Goal: Task Accomplishment & Management: Complete application form

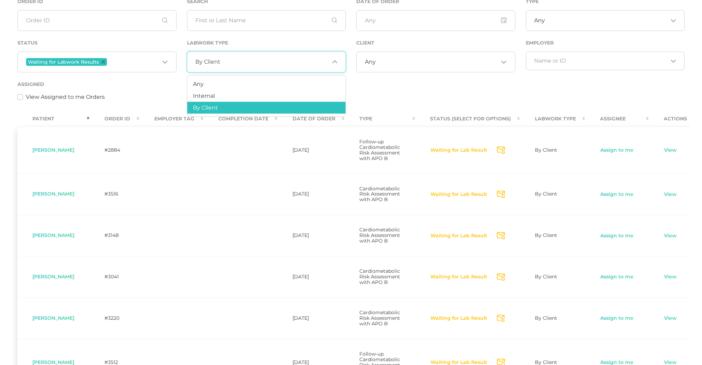
scroll to position [83, 0]
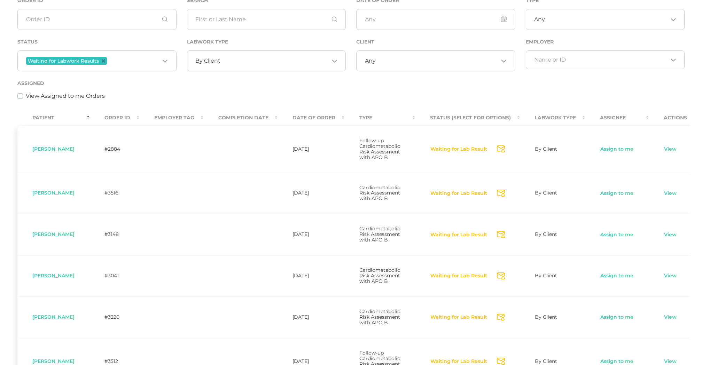
click at [152, 72] on div "Status Waiting for Labwork Results Loading..." at bounding box center [97, 58] width 170 height 41
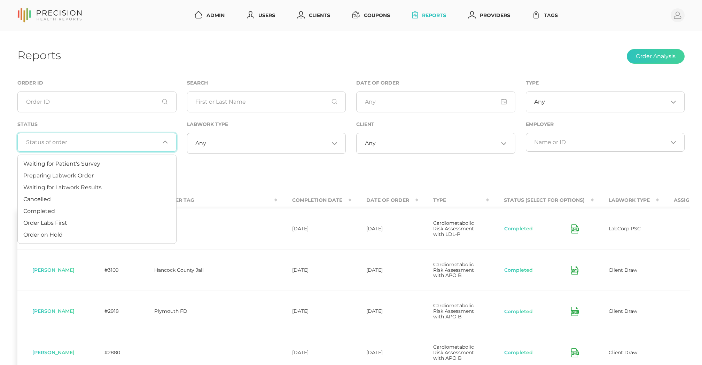
click at [122, 138] on div "Loading..." at bounding box center [96, 142] width 159 height 19
click at [109, 186] on li "Waiting for Labwork Results" at bounding box center [97, 188] width 158 height 12
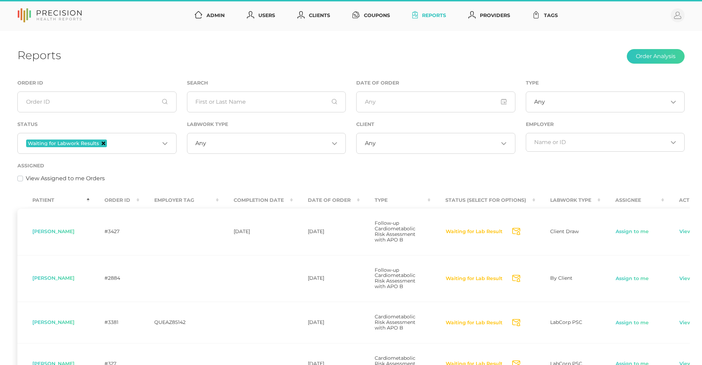
click at [102, 142] on icon "Deselect Waiting for Labwork Results" at bounding box center [103, 143] width 3 height 3
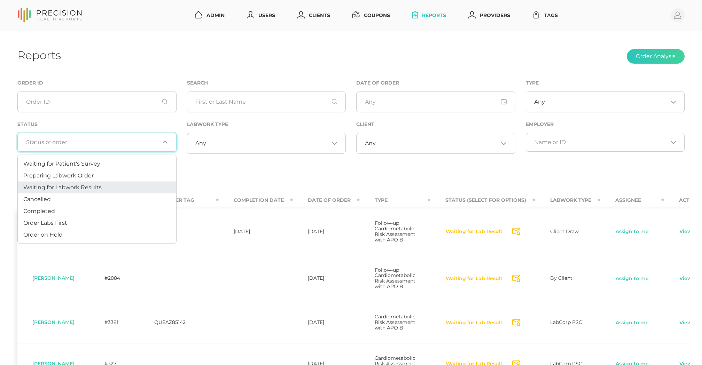
click at [110, 146] on input "Search for option" at bounding box center [93, 142] width 134 height 7
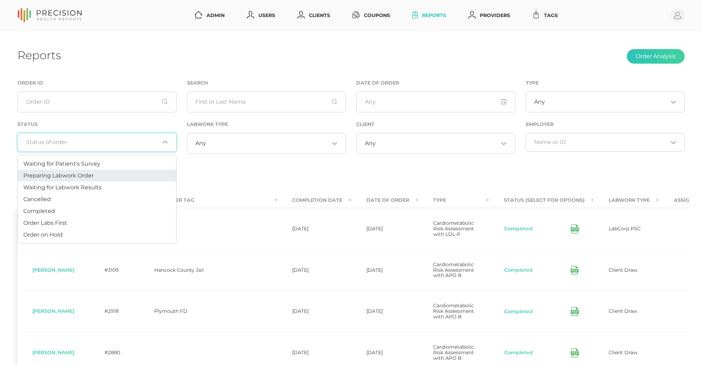
click at [74, 174] on span "Preparing Labwork Order" at bounding box center [58, 175] width 70 height 7
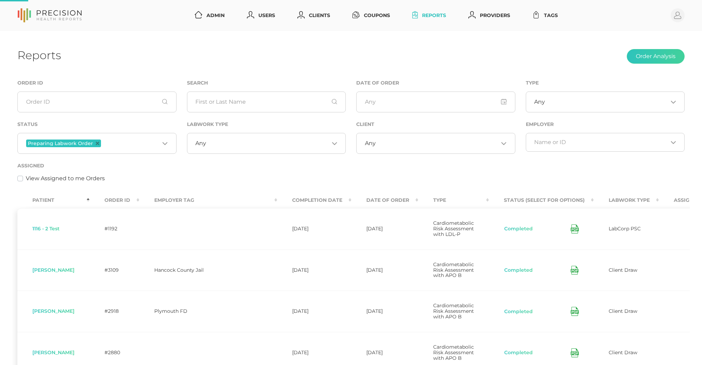
click at [113, 144] on input "Search for option" at bounding box center [130, 143] width 57 height 9
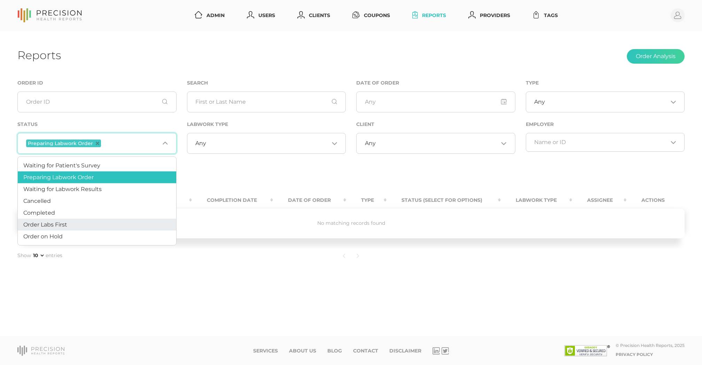
click at [83, 225] on li "Order Labs First" at bounding box center [97, 225] width 158 height 12
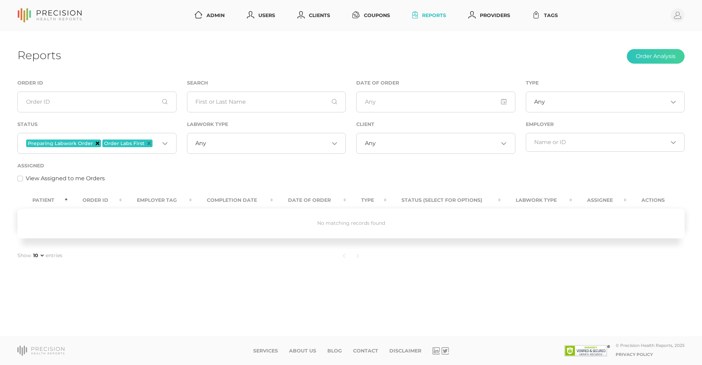
click at [96, 142] on icon "Deselect Preparing Labwork Order" at bounding box center [97, 143] width 3 height 3
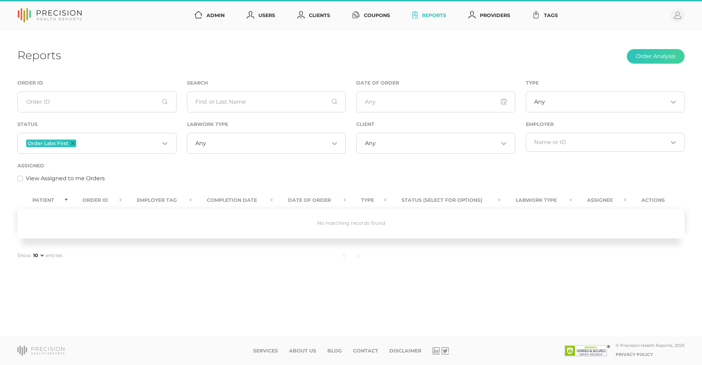
click at [74, 142] on span "Order Labs First" at bounding box center [51, 144] width 50 height 8
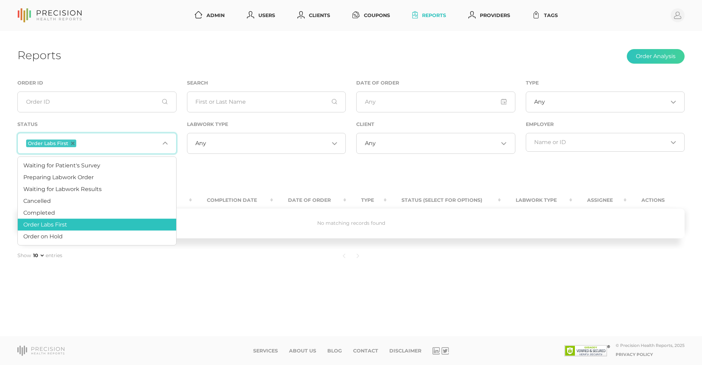
click at [74, 142] on span "Order Labs First" at bounding box center [51, 144] width 50 height 8
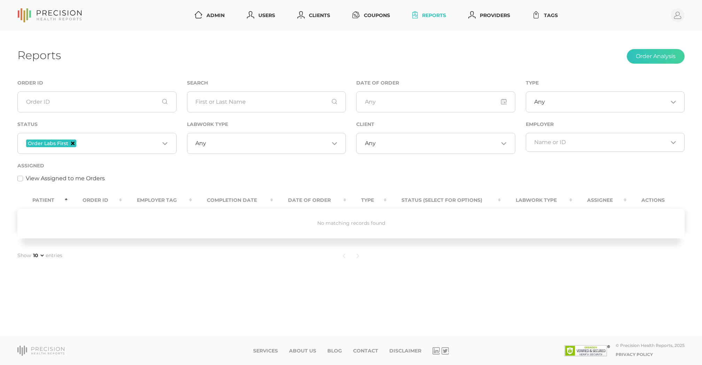
click at [72, 144] on icon "Deselect Order Labs First" at bounding box center [72, 143] width 3 height 3
click at [88, 143] on input "Search for option" at bounding box center [93, 142] width 134 height 7
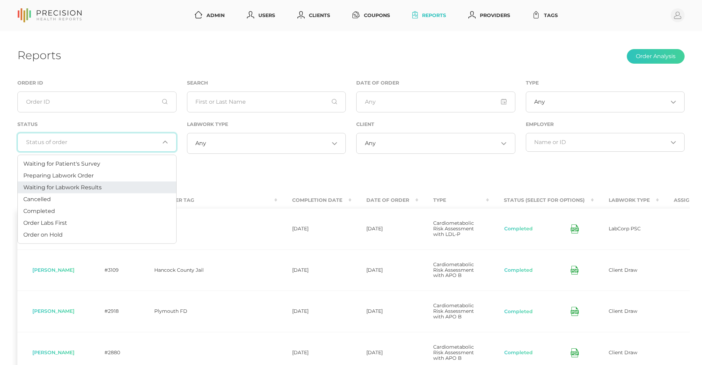
click at [84, 189] on span "Waiting for Labwork Results" at bounding box center [62, 187] width 78 height 7
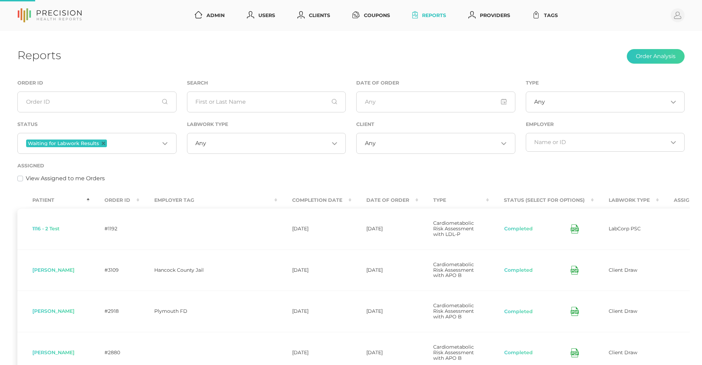
click at [514, 177] on div "View Assigned to me Orders" at bounding box center [350, 178] width 667 height 8
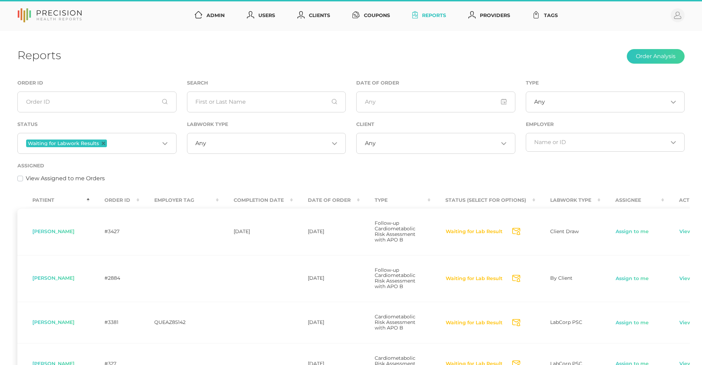
click at [411, 142] on input "Search for option" at bounding box center [437, 143] width 123 height 7
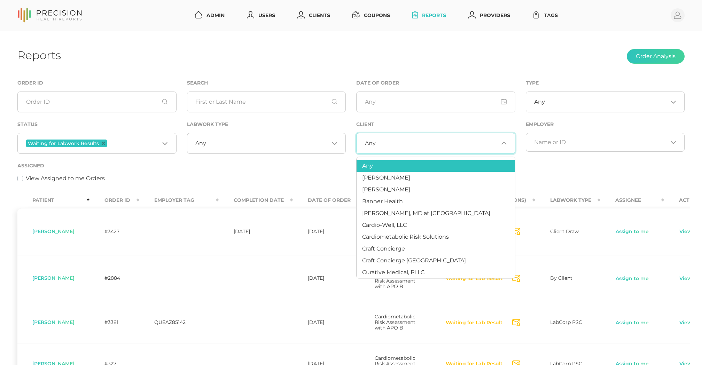
click at [242, 177] on div "View Assigned to me Orders" at bounding box center [350, 178] width 667 height 8
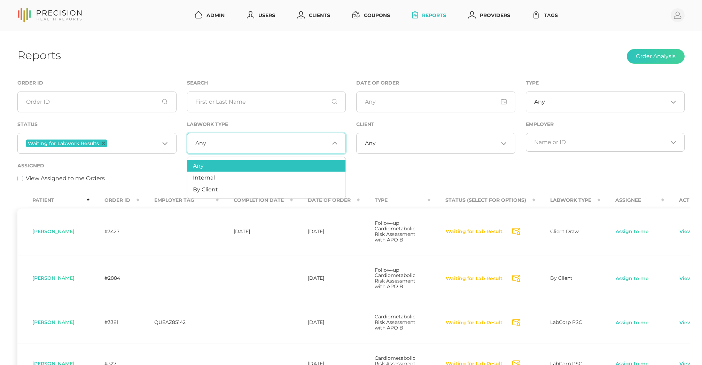
click at [275, 145] on input "Search for option" at bounding box center [267, 143] width 123 height 7
click at [120, 167] on div "Assigned View Assigned to me Orders" at bounding box center [350, 172] width 667 height 21
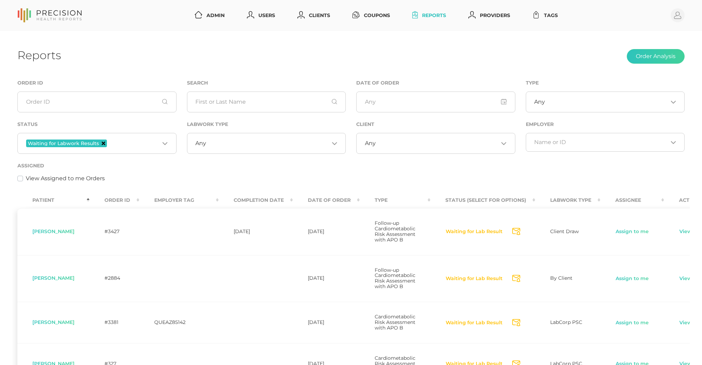
click at [102, 143] on icon "Deselect Waiting for Labwork Results" at bounding box center [103, 143] width 3 height 3
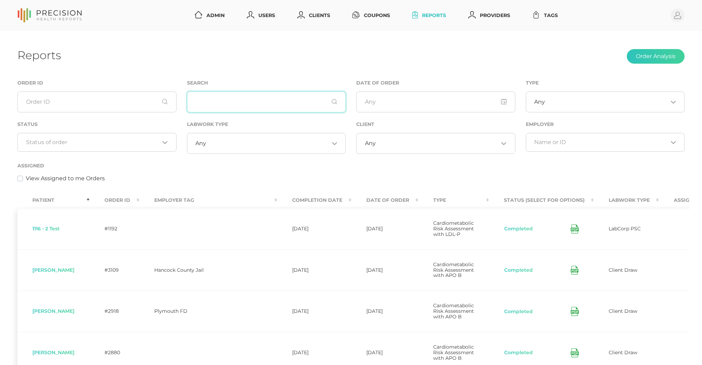
click at [273, 105] on input "text" at bounding box center [266, 102] width 159 height 21
paste input "[PERSON_NAME]"
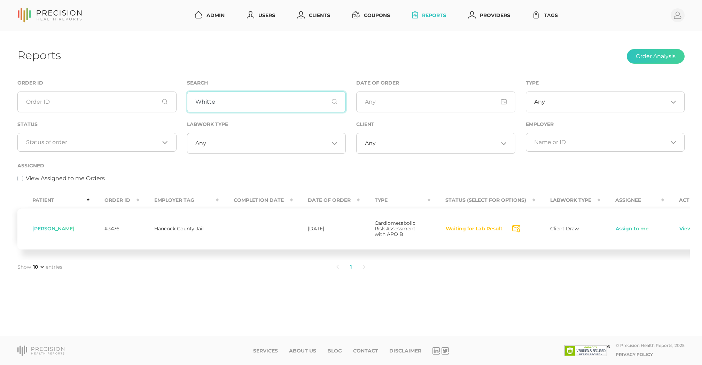
type input "White"
drag, startPoint x: 245, startPoint y: 111, endPoint x: 440, endPoint y: 261, distance: 246.0
click at [298, 272] on ul "1" at bounding box center [350, 267] width 445 height 15
click at [686, 233] on link "View" at bounding box center [685, 229] width 13 height 7
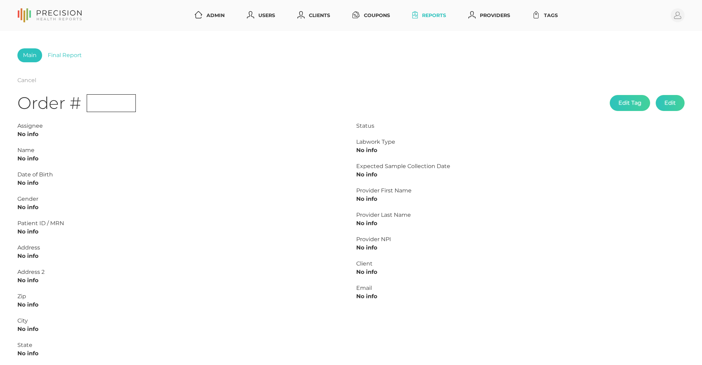
type input "L2505562888"
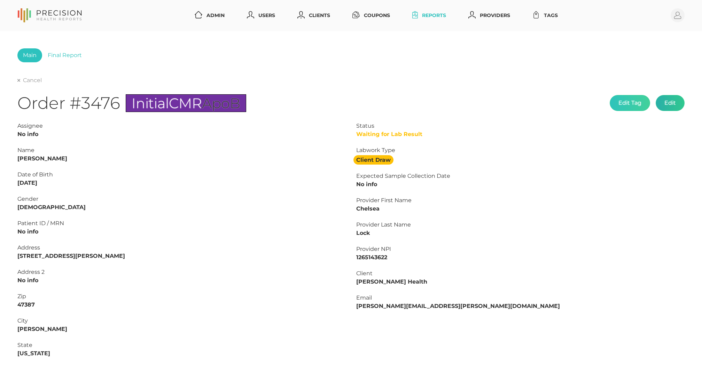
click at [668, 102] on button "Edit" at bounding box center [670, 103] width 29 height 16
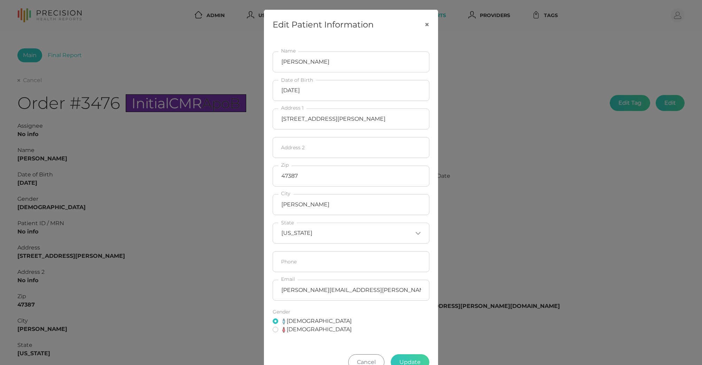
scroll to position [7, 0]
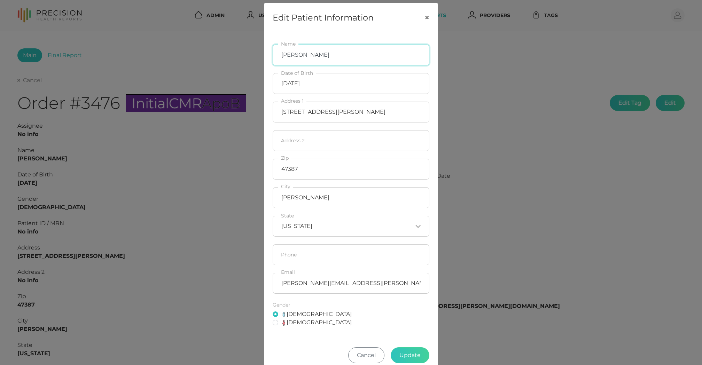
type input "[PERSON_NAME]"
click at [320, 86] on input "[DATE]" at bounding box center [351, 83] width 157 height 21
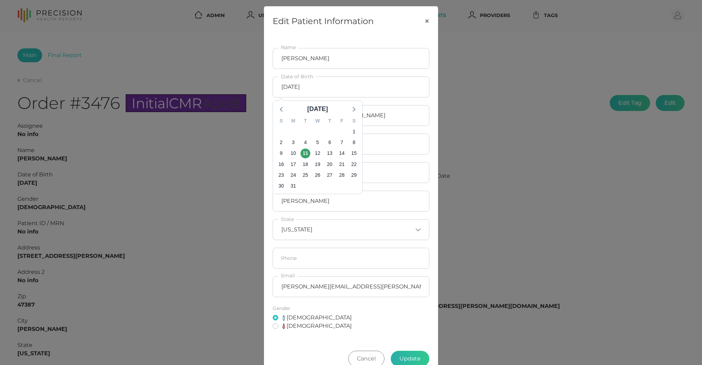
click at [413, 357] on button "Update" at bounding box center [410, 359] width 39 height 16
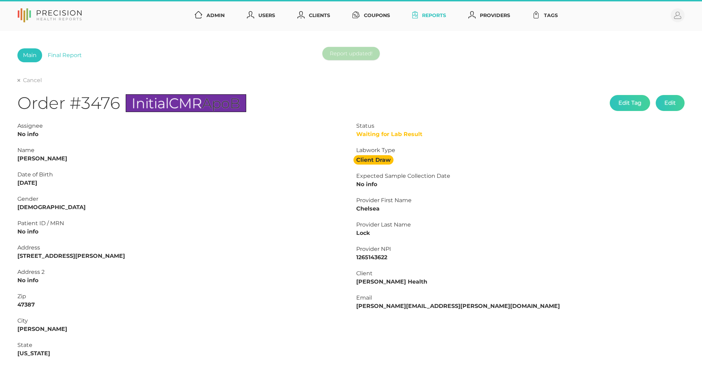
type input "L2505562888"
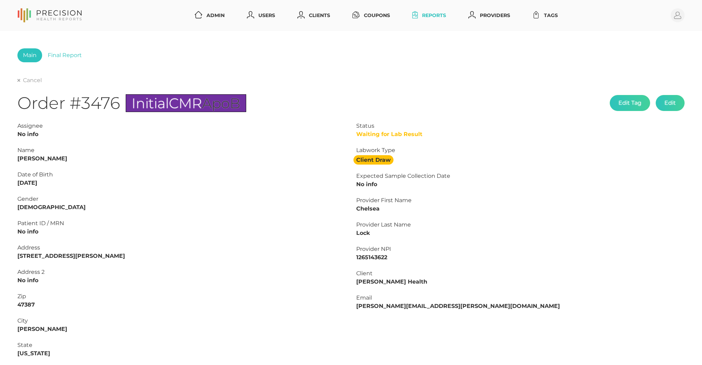
scroll to position [0, 0]
click at [31, 78] on link "Cancel" at bounding box center [29, 80] width 24 height 7
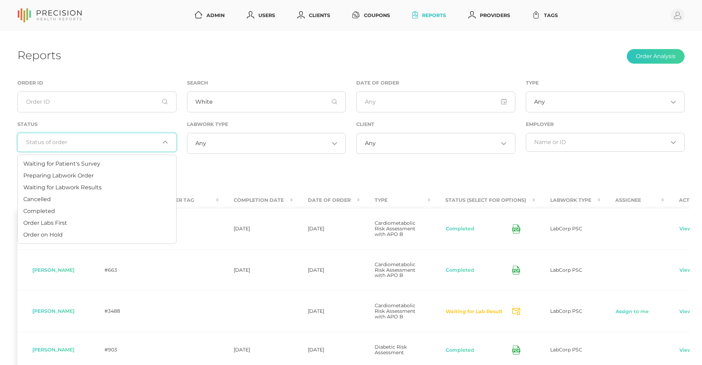
click at [105, 148] on div "Loading..." at bounding box center [96, 142] width 159 height 19
click at [96, 174] on li "Preparing Labwork Order" at bounding box center [97, 176] width 158 height 12
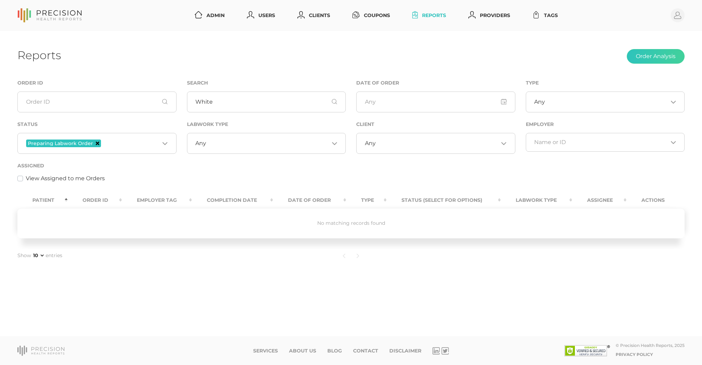
click at [96, 145] on icon "Deselect Preparing Labwork Order" at bounding box center [97, 143] width 3 height 3
click at [116, 142] on input "Search for option" at bounding box center [93, 142] width 134 height 7
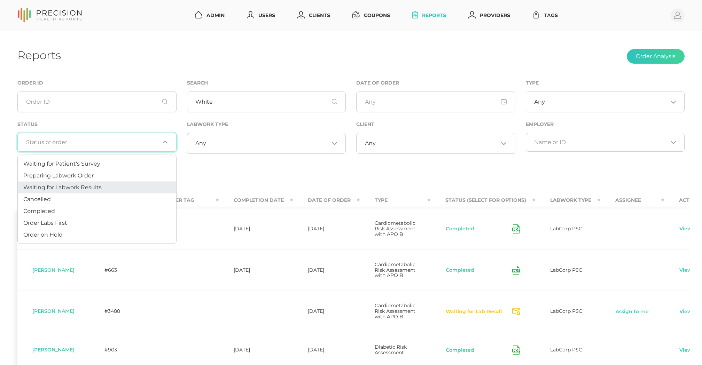
click at [105, 187] on li "Waiting for Labwork Results" at bounding box center [97, 188] width 158 height 12
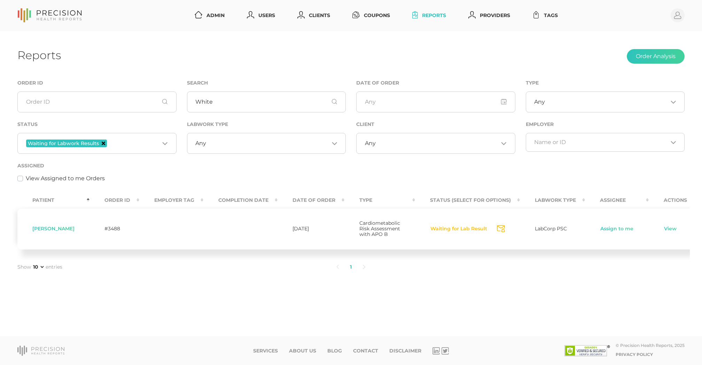
click at [103, 143] on icon "Deselect Waiting for Labwork Results" at bounding box center [103, 143] width 3 height 3
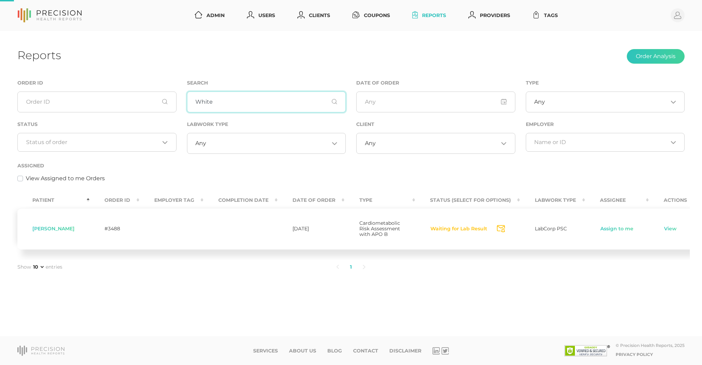
click at [229, 101] on input "White" at bounding box center [266, 102] width 159 height 21
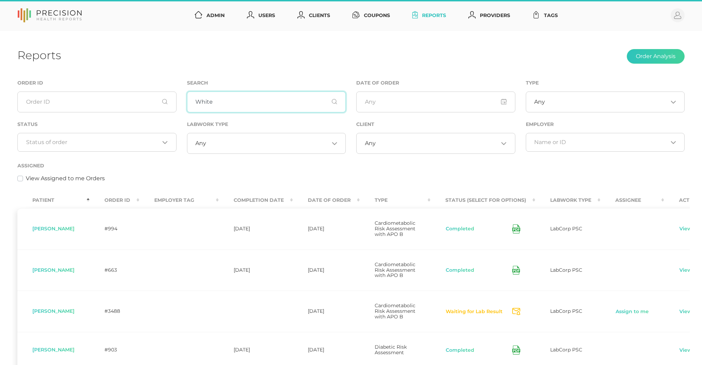
click at [229, 101] on input "White" at bounding box center [266, 102] width 159 height 21
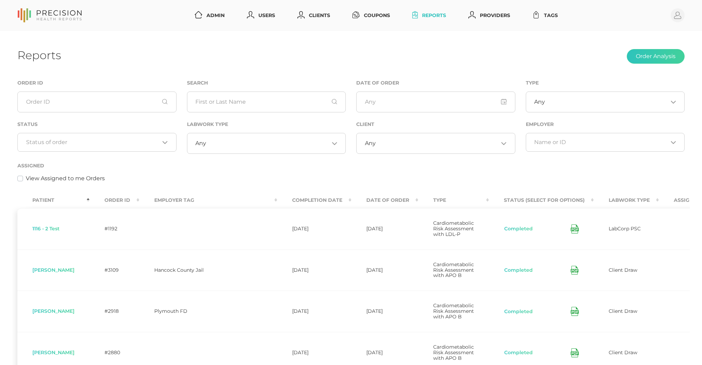
click at [108, 142] on input "Search for option" at bounding box center [93, 142] width 134 height 7
click at [331, 181] on div "View Assigned to me Orders" at bounding box center [350, 178] width 667 height 8
click at [220, 96] on input "text" at bounding box center [266, 102] width 159 height 21
paste input "Chejade"
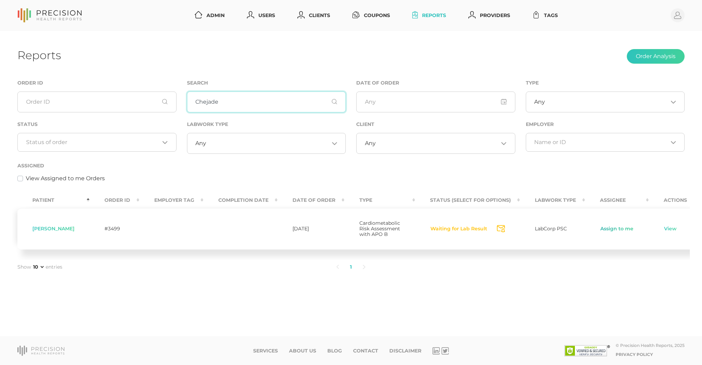
type input "Chejade"
click at [628, 232] on link "Assign to me" at bounding box center [617, 229] width 34 height 7
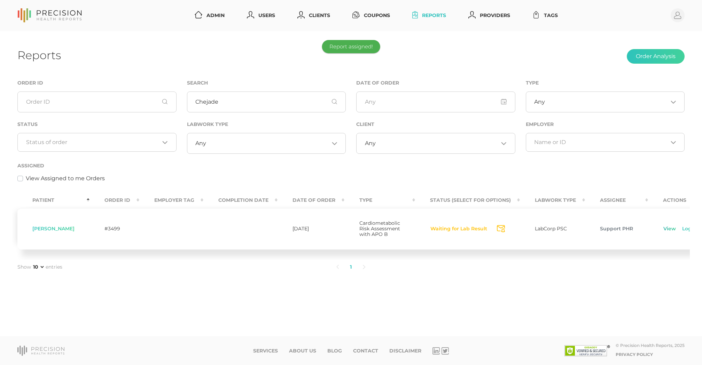
click at [676, 230] on link "View" at bounding box center [669, 229] width 13 height 7
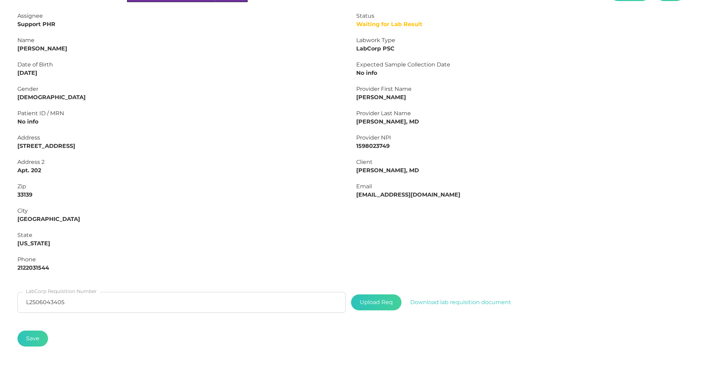
scroll to position [113, 0]
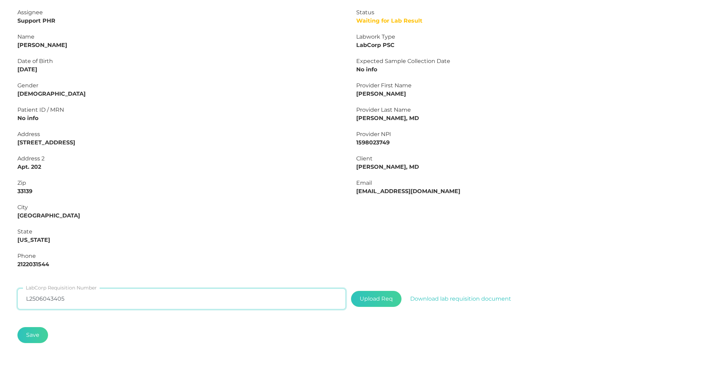
click at [56, 295] on input "L2506043405" at bounding box center [181, 299] width 328 height 21
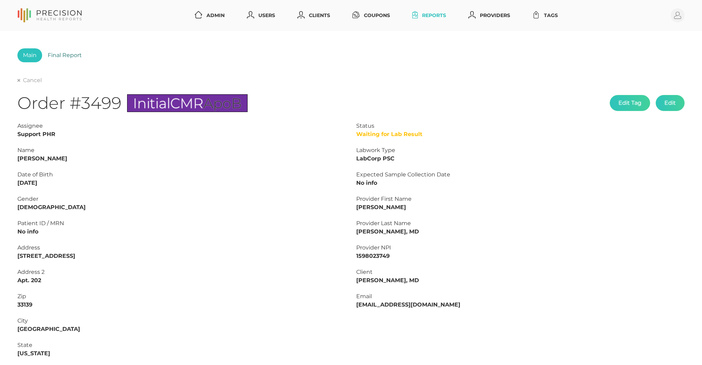
scroll to position [0, 0]
click at [65, 52] on link "Final Report" at bounding box center [64, 55] width 45 height 14
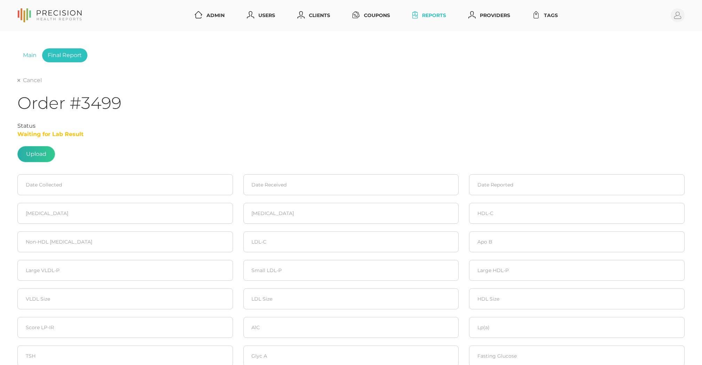
click at [39, 155] on label at bounding box center [36, 154] width 37 height 15
click at [46, 151] on input "file" at bounding box center [46, 151] width 0 height 0
type input "C:\fakepath\c96cecb4-89ec-4128-8393-8a920a195871.pdf"
click at [81, 180] on input at bounding box center [125, 184] width 216 height 21
drag, startPoint x: 38, startPoint y: 271, endPoint x: 233, endPoint y: 203, distance: 206.4
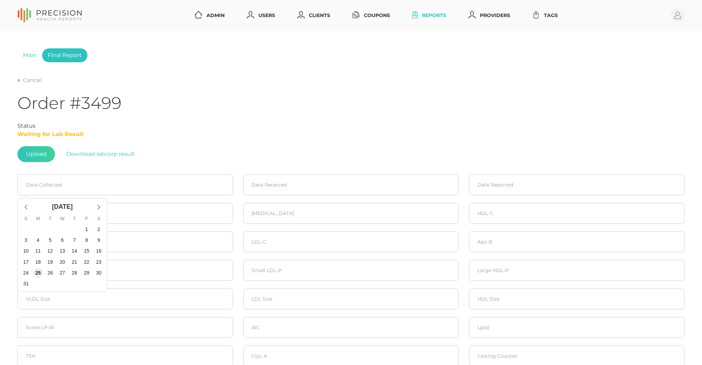
click at [38, 271] on span "25" at bounding box center [38, 273] width 10 height 10
type input "[DATE]"
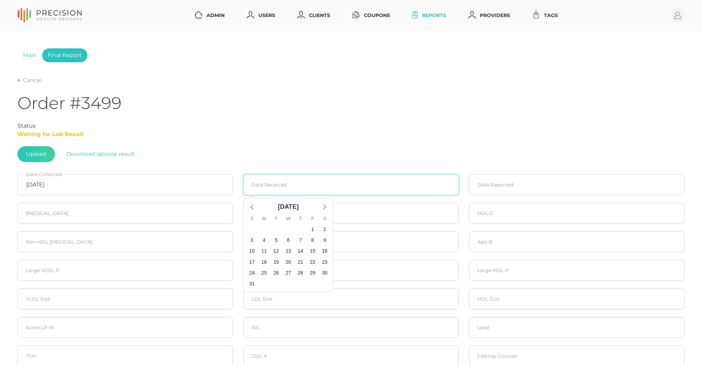
click at [274, 183] on input at bounding box center [351, 184] width 216 height 21
click at [263, 272] on span "25" at bounding box center [264, 273] width 10 height 10
type input "[DATE]"
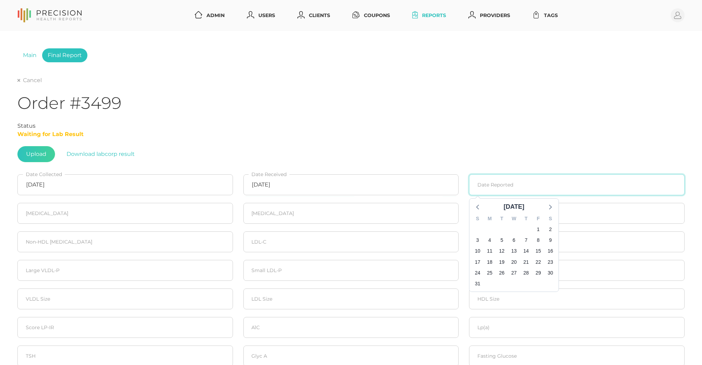
click at [527, 181] on input at bounding box center [577, 184] width 216 height 21
click at [514, 272] on span "27" at bounding box center [514, 273] width 10 height 10
type input "[DATE]"
click at [60, 207] on input "number" at bounding box center [125, 213] width 216 height 21
type input "260"
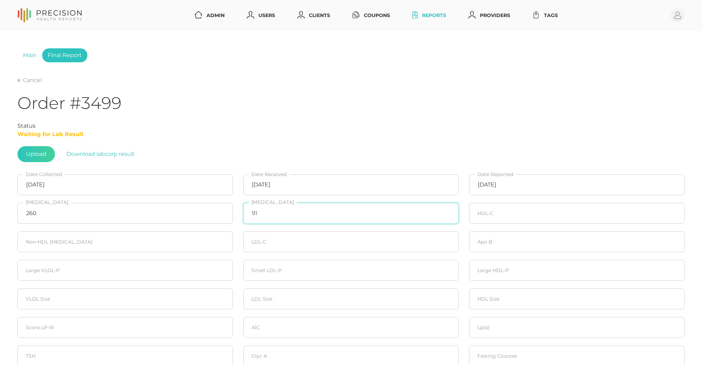
type input "91"
type input "79"
type input "181"
type input "166"
type input "117"
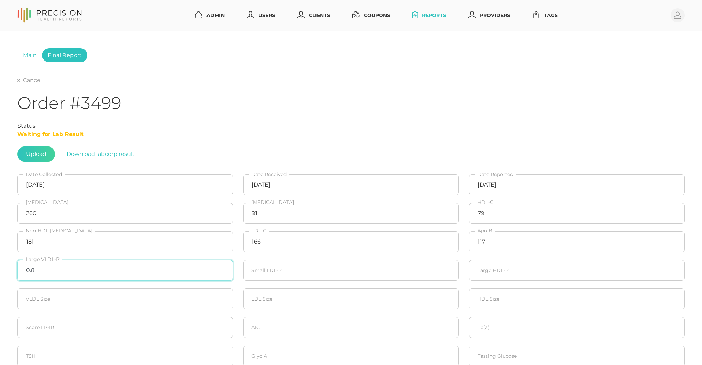
type input "0.8"
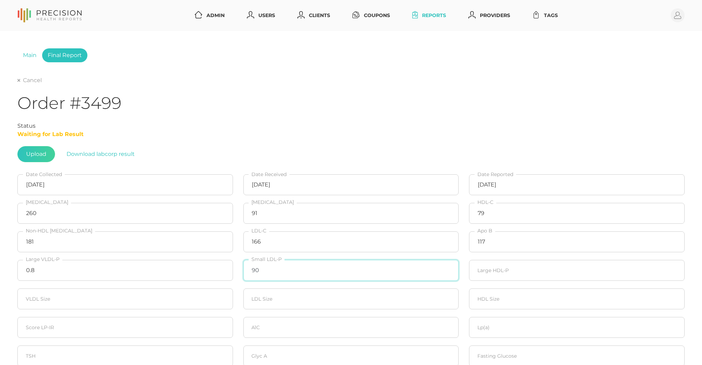
type input "90"
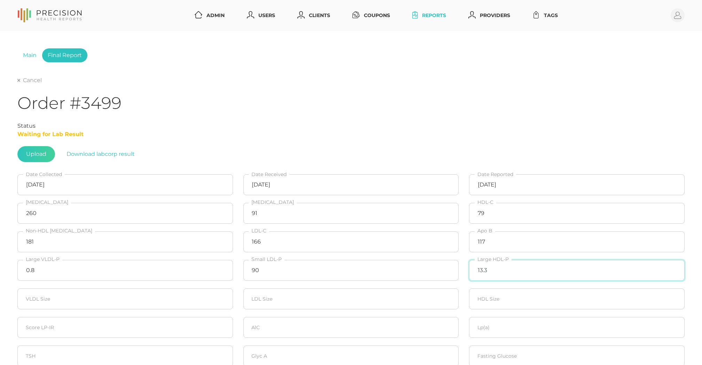
type input "13.3"
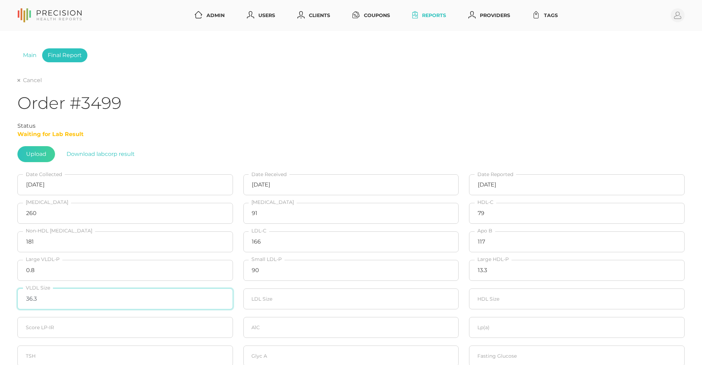
type input "36.3"
type input "22.8"
type input "9.8"
type input "20"
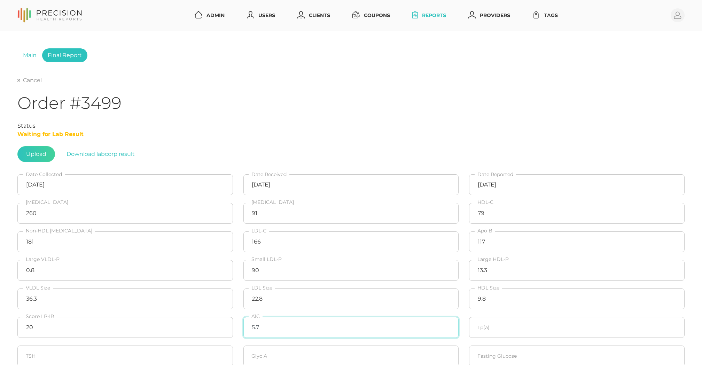
type input "5.7"
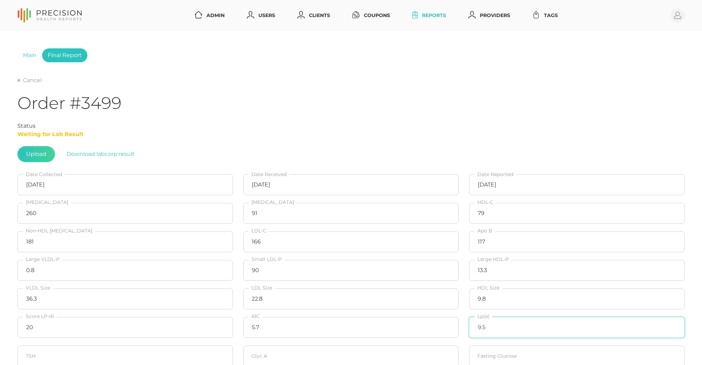
type input "9.5"
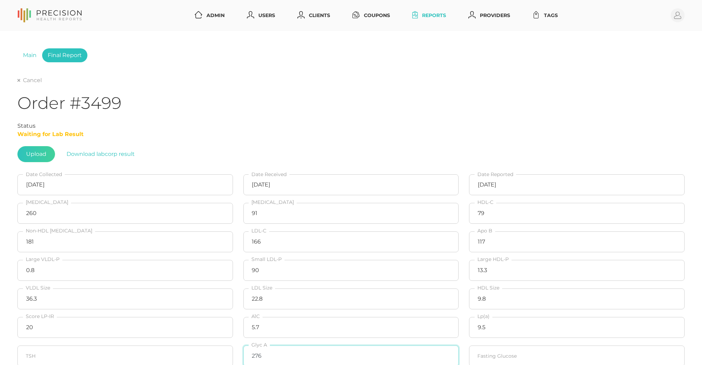
type input "276"
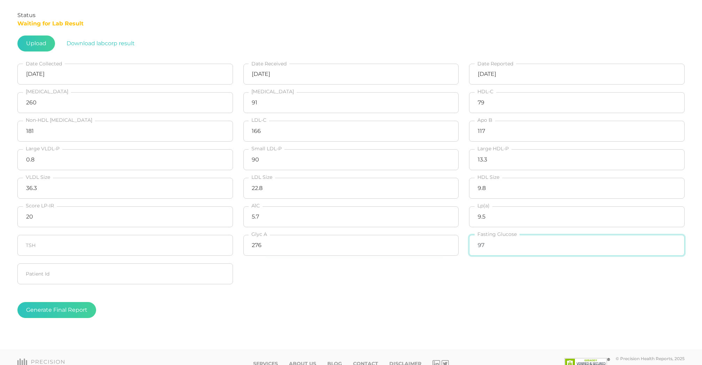
scroll to position [112, 0]
type input "97"
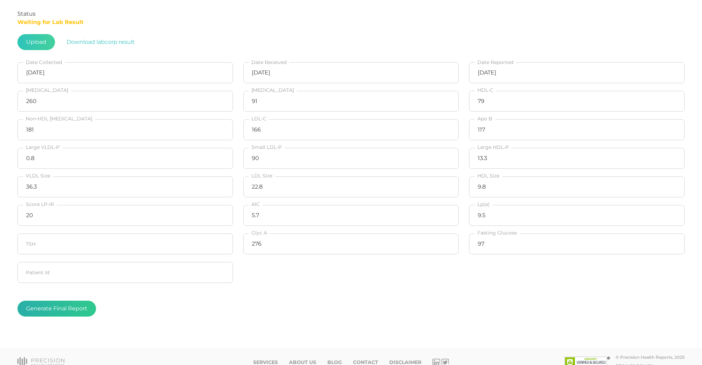
click at [49, 310] on button "Generate Final Report" at bounding box center [56, 309] width 79 height 16
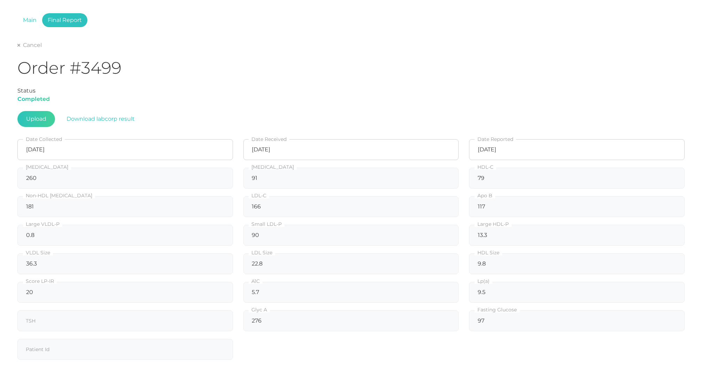
scroll to position [33, 0]
click at [25, 48] on link "Cancel" at bounding box center [29, 47] width 24 height 7
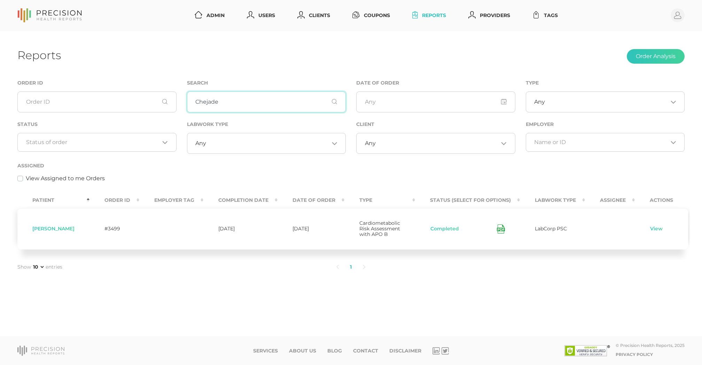
click at [211, 106] on input "Chejade" at bounding box center [266, 102] width 159 height 21
click at [212, 102] on input "Chejade" at bounding box center [266, 102] width 159 height 21
paste input "[PERSON_NAME]"
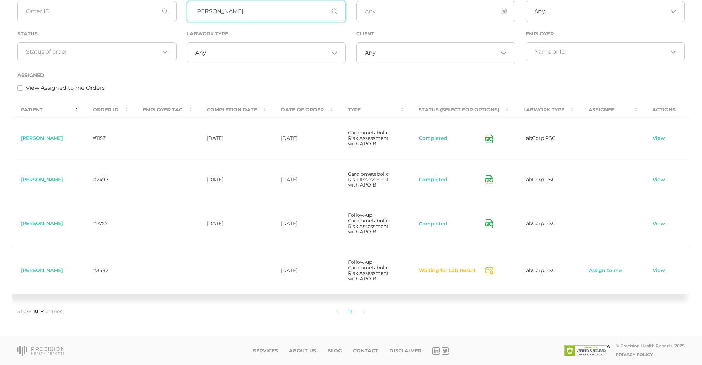
scroll to position [0, 11]
type input "[PERSON_NAME]"
click at [609, 273] on td "Assign to me" at bounding box center [606, 270] width 64 height 47
click at [606, 272] on link "Assign to me" at bounding box center [606, 270] width 34 height 7
click at [652, 269] on link "View" at bounding box center [658, 270] width 13 height 7
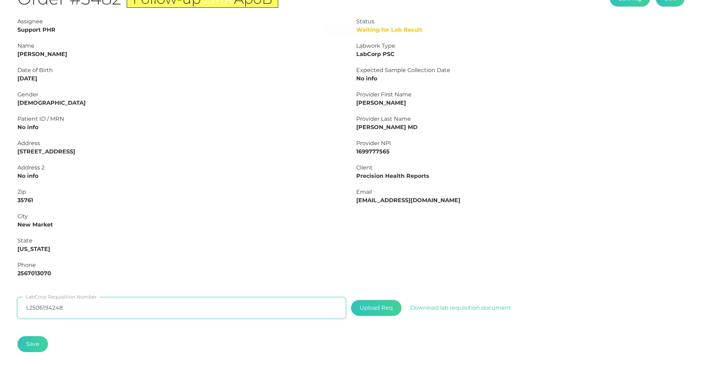
click at [94, 304] on input "L2506194248" at bounding box center [181, 308] width 328 height 21
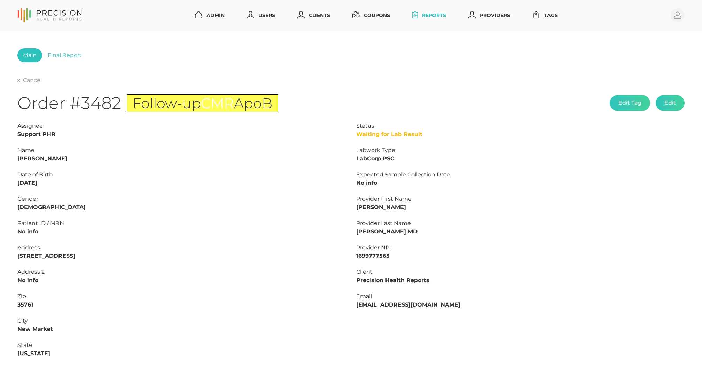
drag, startPoint x: 64, startPoint y: 57, endPoint x: 60, endPoint y: 73, distance: 16.5
click at [64, 57] on link "Final Report" at bounding box center [64, 55] width 45 height 14
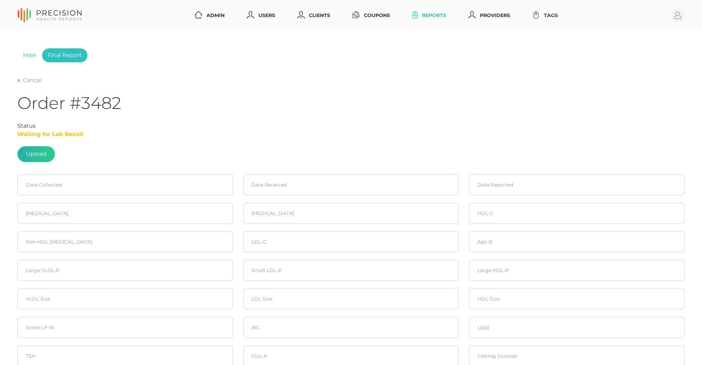
click at [36, 157] on label at bounding box center [36, 154] width 37 height 15
click at [46, 151] on input "file" at bounding box center [46, 151] width 0 height 0
type input "C:\fakepath\751e5552-75b6-4426-b842-28279ef60394.pdf"
click at [50, 185] on input at bounding box center [125, 184] width 216 height 21
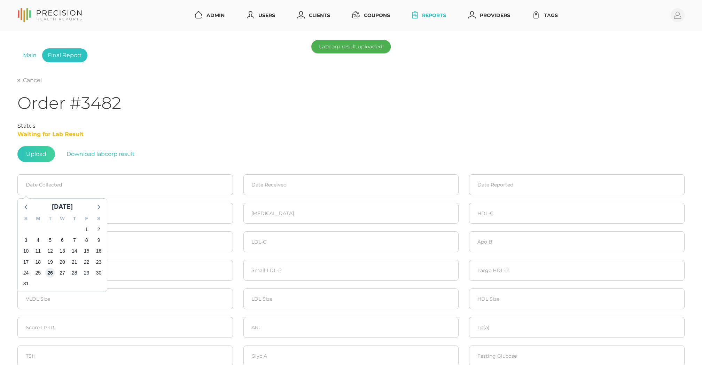
drag, startPoint x: 50, startPoint y: 274, endPoint x: 128, endPoint y: 240, distance: 84.7
click at [52, 273] on span "26" at bounding box center [50, 273] width 10 height 10
type input "[DATE]"
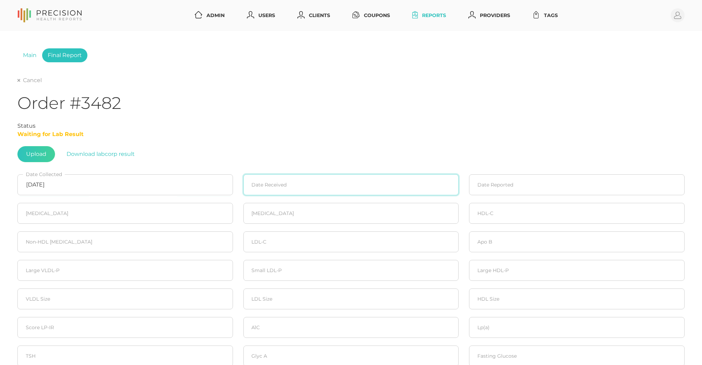
click at [339, 176] on input at bounding box center [351, 184] width 216 height 21
click at [272, 267] on div "26" at bounding box center [276, 272] width 10 height 11
click at [277, 272] on span "26" at bounding box center [276, 273] width 10 height 10
type input "[DATE]"
click at [486, 180] on input at bounding box center [577, 184] width 216 height 21
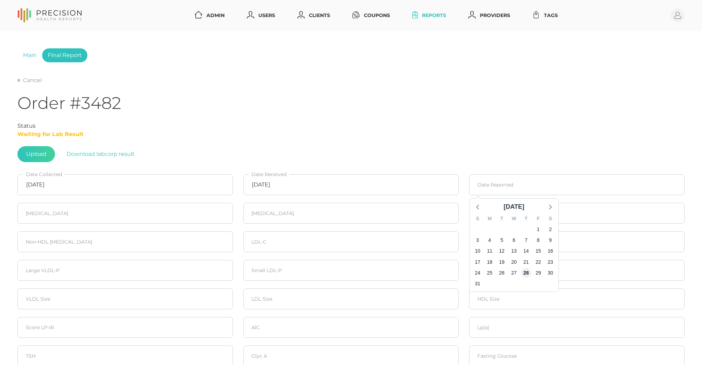
click at [529, 273] on span "28" at bounding box center [526, 273] width 10 height 10
type input "[DATE]"
click at [167, 224] on input "number" at bounding box center [125, 213] width 216 height 21
type input "159"
type input "53"
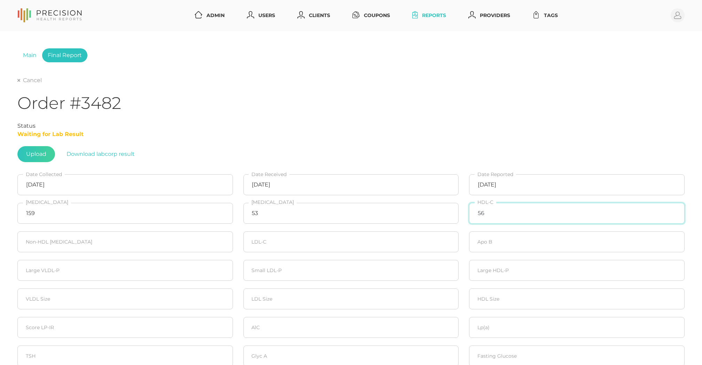
type input "56"
type input "103"
type input "92"
type input "73"
type input "1.0"
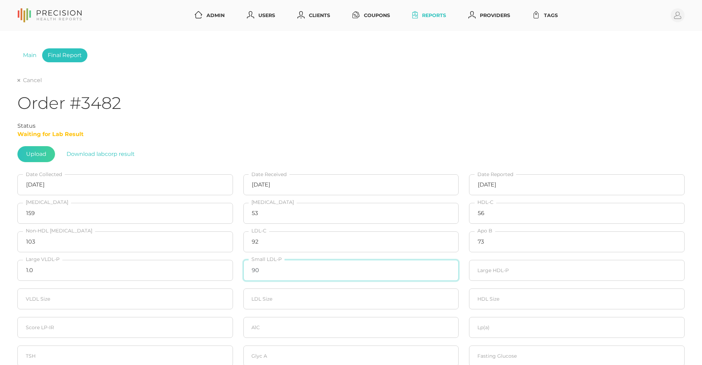
type input "90"
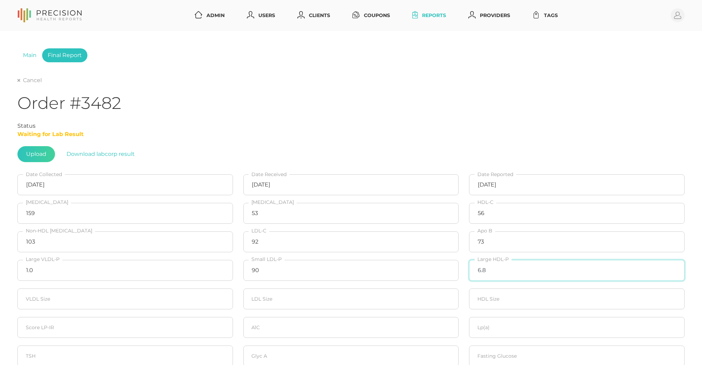
type input "6.8"
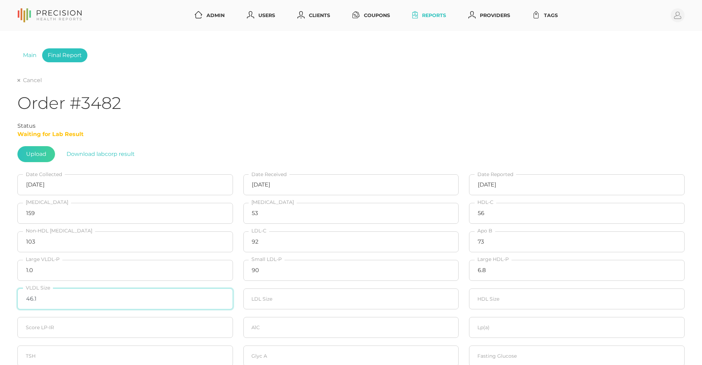
type input "46.1"
type input "21.6"
type input "9.2"
type input "20"
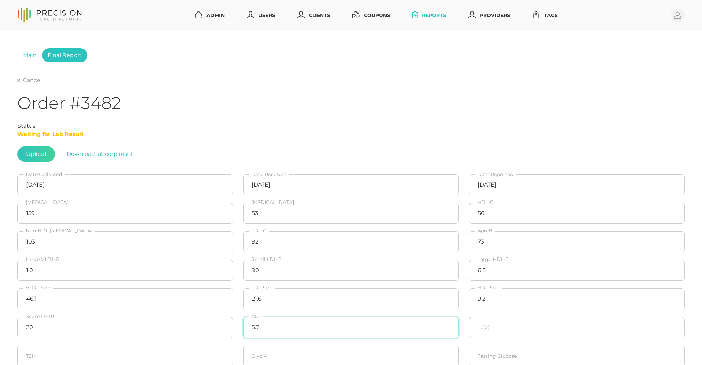
type input "5.7"
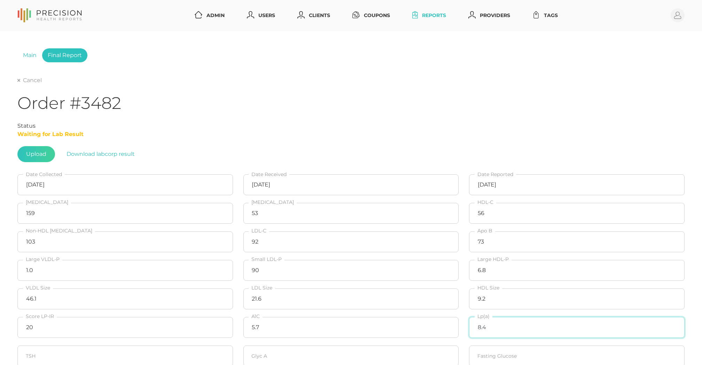
type input "8.4"
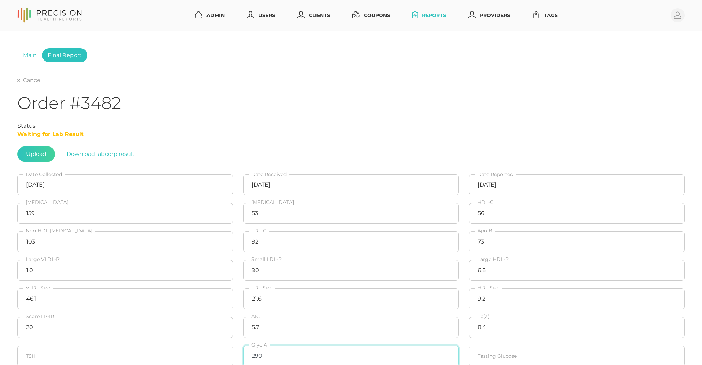
type input "290"
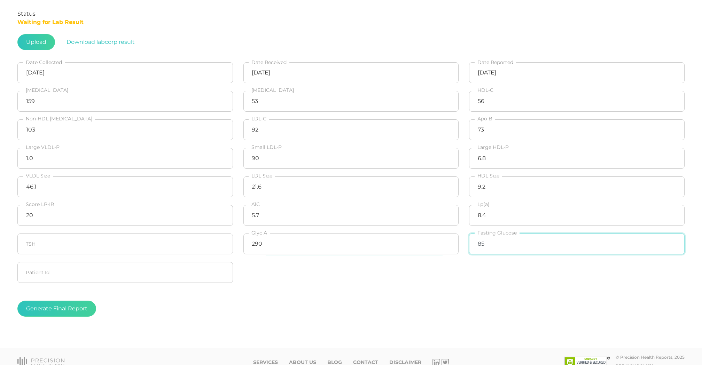
scroll to position [118, 0]
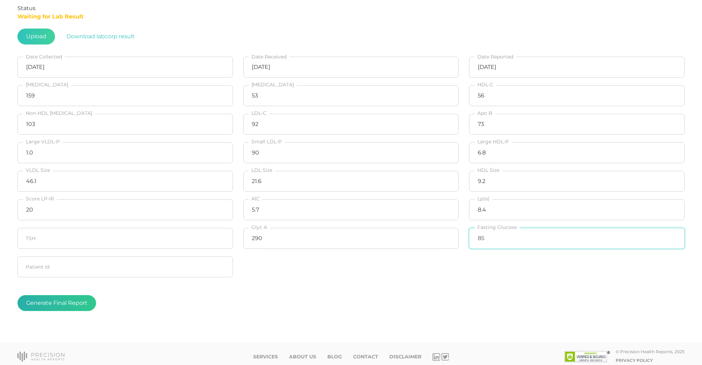
type input "85"
click at [65, 299] on button "Generate Final Report" at bounding box center [56, 303] width 79 height 16
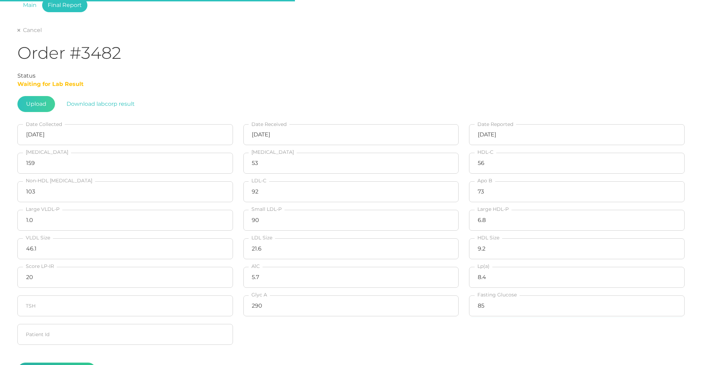
scroll to position [48, 0]
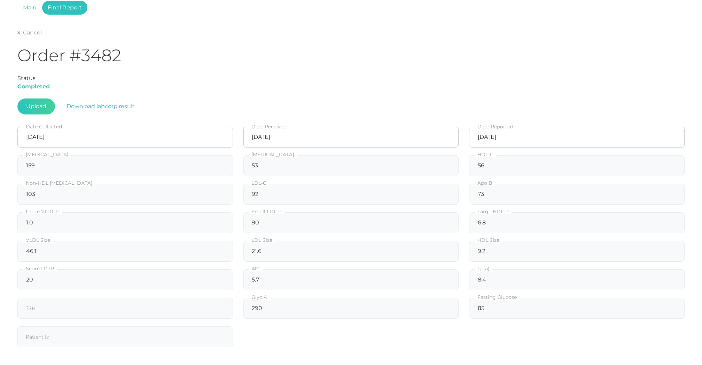
click at [32, 30] on link "Cancel" at bounding box center [29, 32] width 24 height 7
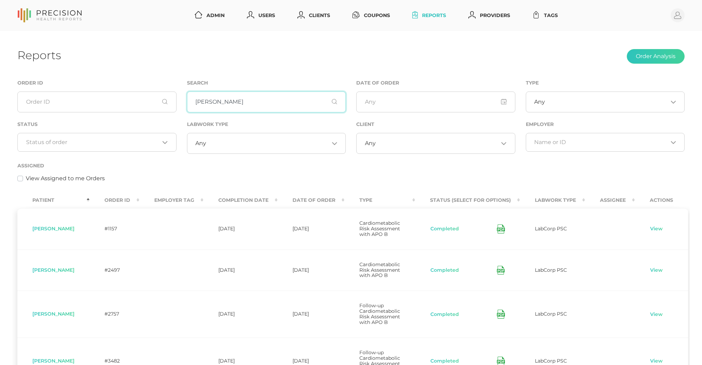
click at [210, 103] on input "[PERSON_NAME]" at bounding box center [266, 102] width 159 height 21
paste input "Macewan"
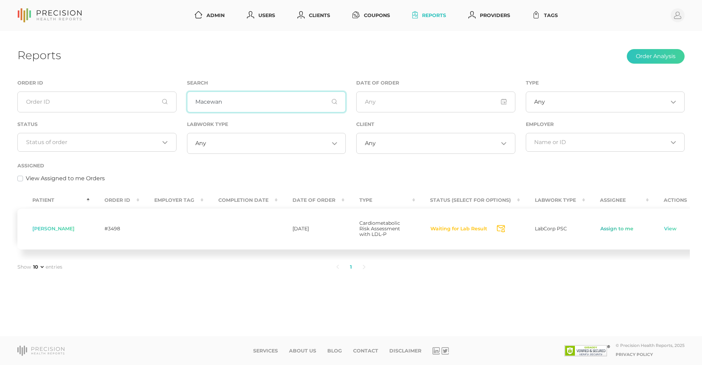
type input "Macewan"
click at [620, 233] on link "Assign to me" at bounding box center [617, 229] width 34 height 7
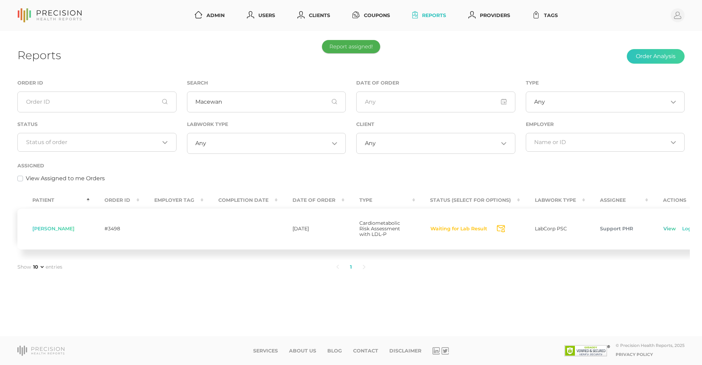
click at [666, 230] on link "View" at bounding box center [669, 229] width 13 height 7
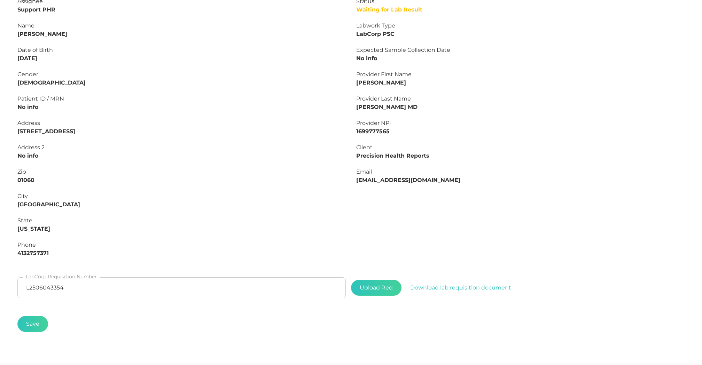
scroll to position [126, 0]
click at [70, 283] on input "L2506043354" at bounding box center [181, 286] width 328 height 21
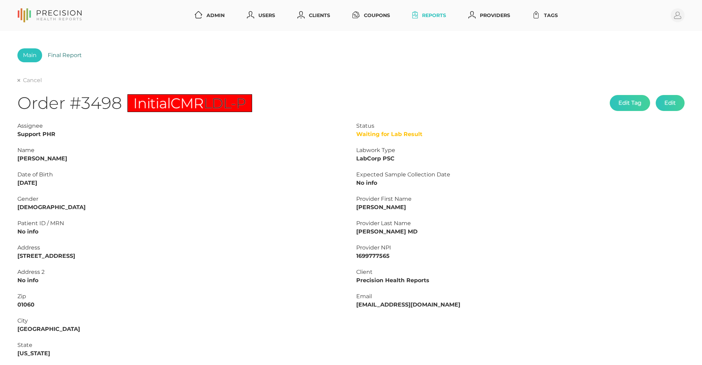
scroll to position [0, 0]
click at [56, 55] on link "Final Report" at bounding box center [64, 55] width 45 height 14
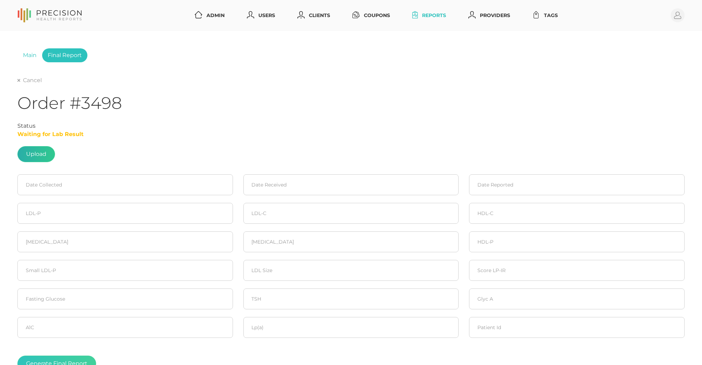
click at [27, 153] on label at bounding box center [36, 154] width 37 height 15
click at [46, 151] on input "file" at bounding box center [46, 151] width 0 height 0
type input "C:\fakepath\0e461b06-02cc-4b06-b57b-11634fa0c244.pdf"
click at [102, 184] on input at bounding box center [125, 184] width 216 height 21
drag, startPoint x: 62, startPoint y: 270, endPoint x: 91, endPoint y: 260, distance: 30.5
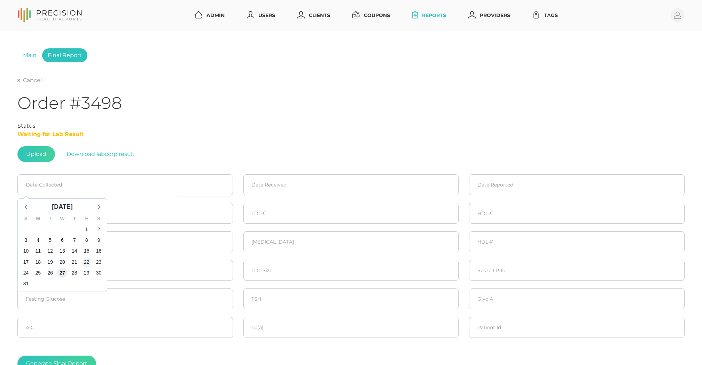
click at [62, 270] on span "27" at bounding box center [62, 273] width 10 height 10
type input "[DATE]"
click at [291, 181] on input at bounding box center [351, 184] width 216 height 21
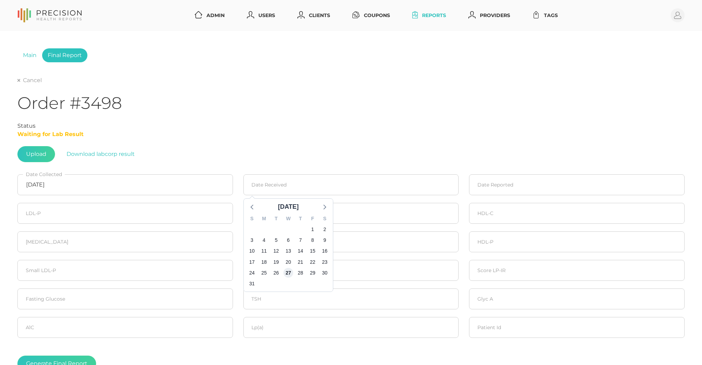
click at [293, 274] on span "27" at bounding box center [288, 273] width 10 height 10
type input "[DATE]"
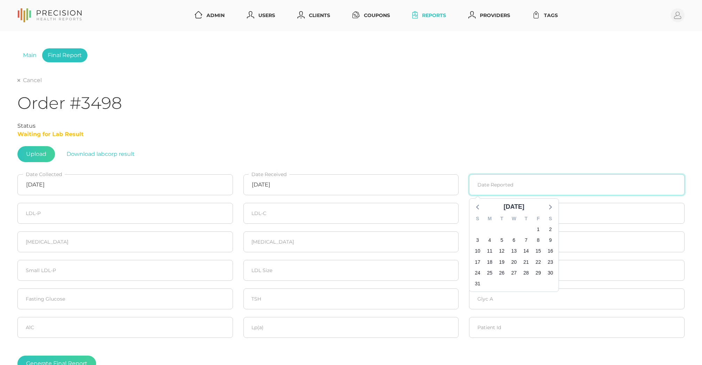
click at [506, 188] on input at bounding box center [577, 184] width 216 height 21
click at [528, 272] on span "28" at bounding box center [526, 273] width 10 height 10
type input "[DATE]"
click at [52, 200] on fieldset "LDL-P" at bounding box center [125, 213] width 226 height 29
click at [47, 209] on input "number" at bounding box center [125, 213] width 216 height 21
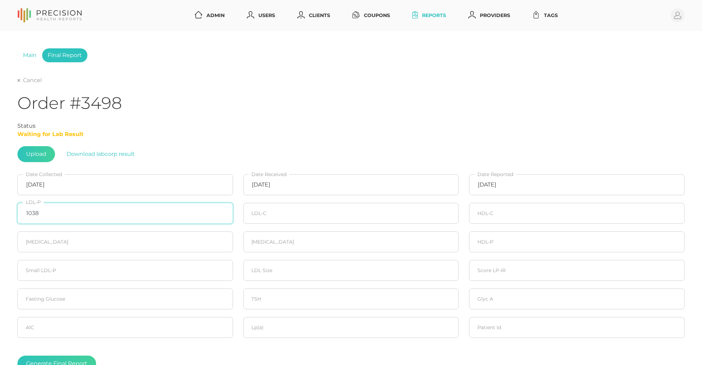
type input "1038"
type input "104"
type input "90"
type input "59"
type input "205"
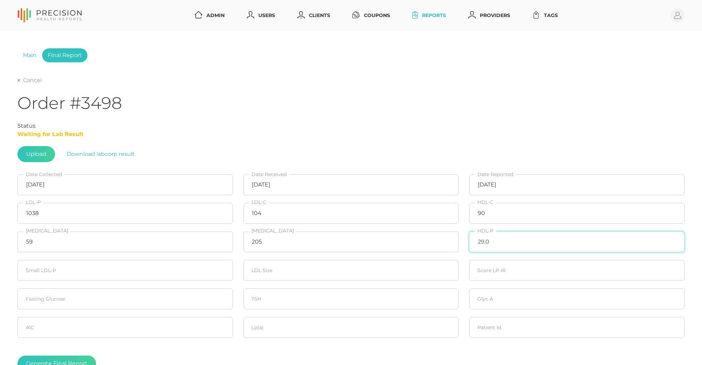
type input "29.0"
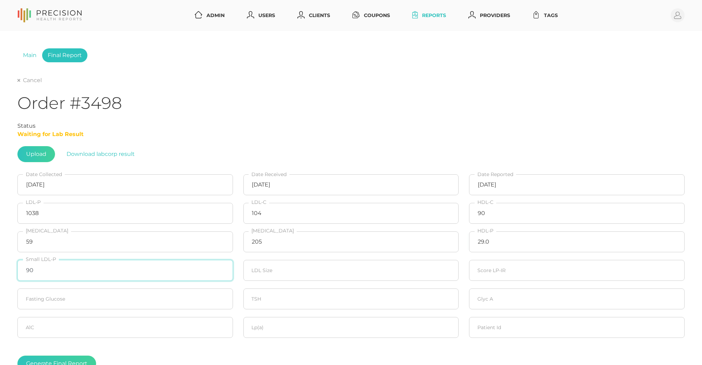
type input "90"
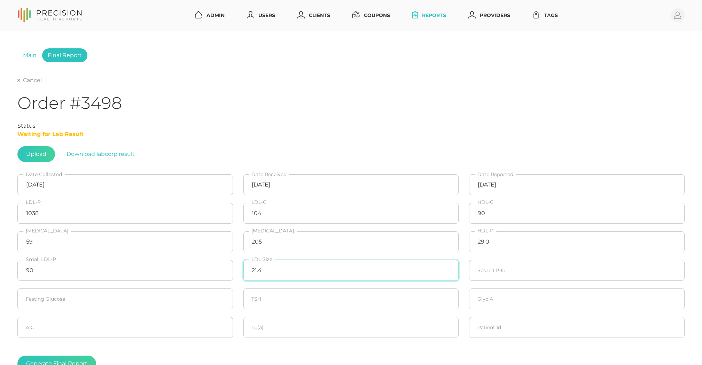
type input "21.4"
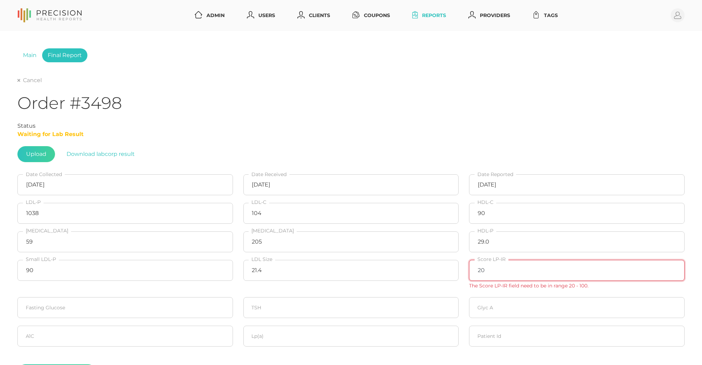
type input "20"
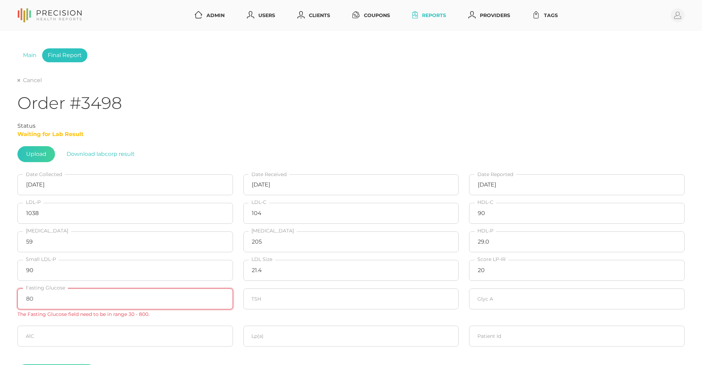
type input "80"
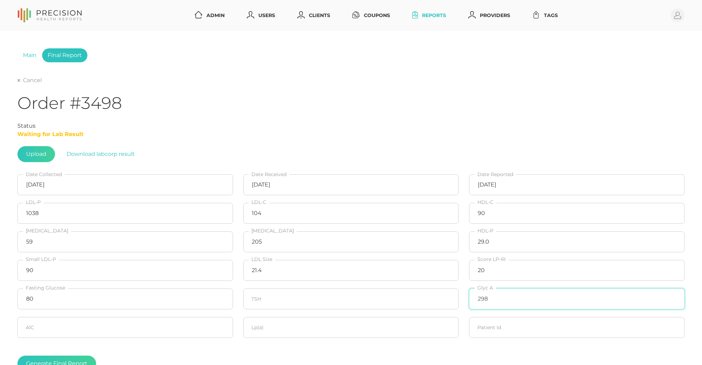
type input "298"
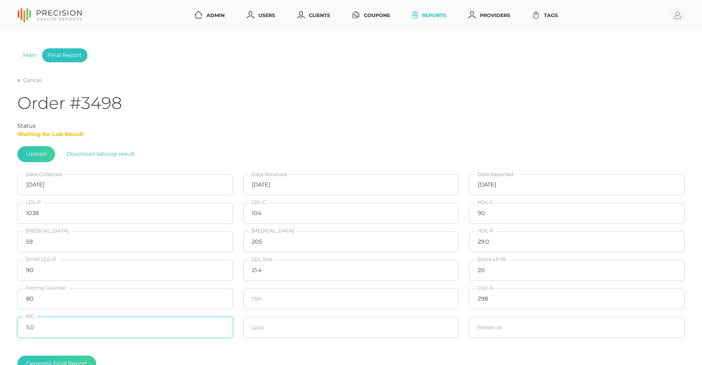
type input "5.0"
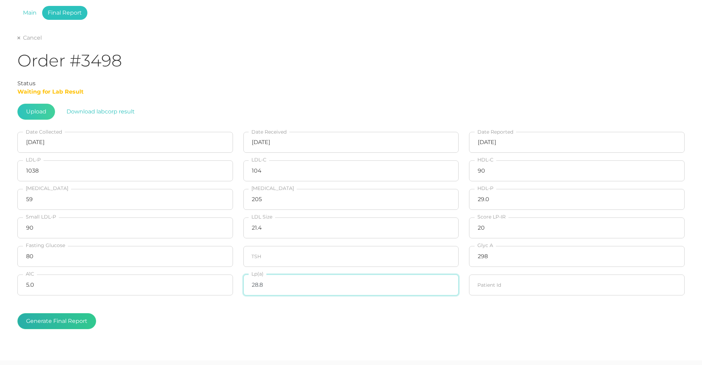
scroll to position [42, 0]
type input "28.8"
click at [66, 323] on button "Generate Final Report" at bounding box center [56, 321] width 79 height 16
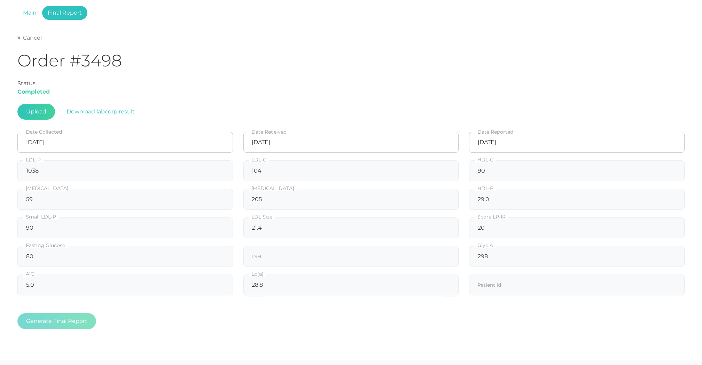
click at [34, 40] on link "Cancel" at bounding box center [29, 37] width 24 height 7
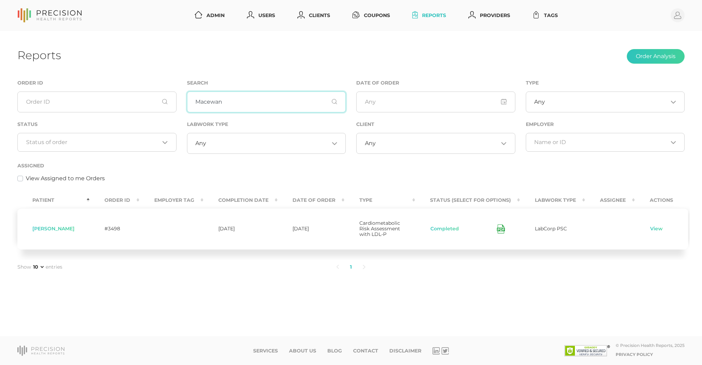
click at [237, 102] on input "Macewan" at bounding box center [266, 102] width 159 height 21
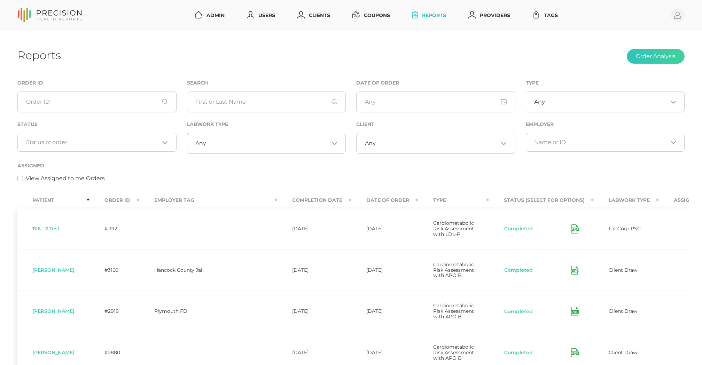
click at [125, 143] on input "Search for option" at bounding box center [93, 142] width 134 height 7
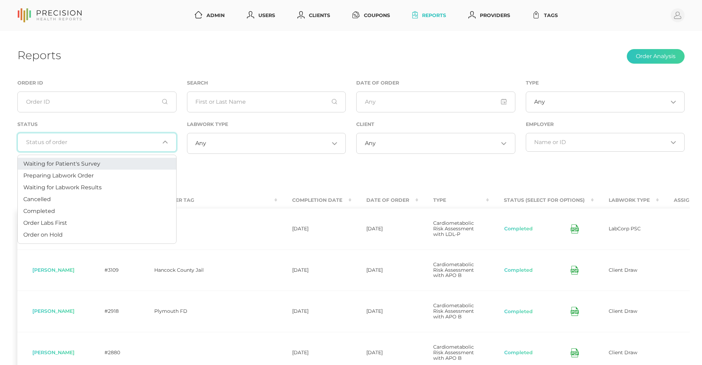
click at [108, 165] on li "Waiting for Patient's Survey" at bounding box center [97, 164] width 158 height 12
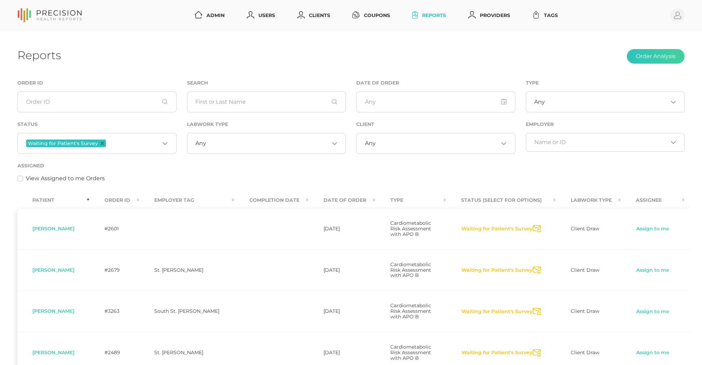
click at [118, 201] on th "Order ID" at bounding box center [114, 201] width 50 height 16
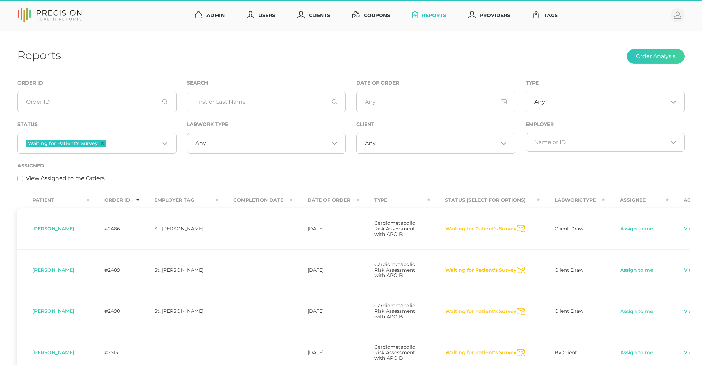
click at [120, 199] on th "Order ID" at bounding box center [114, 201] width 50 height 16
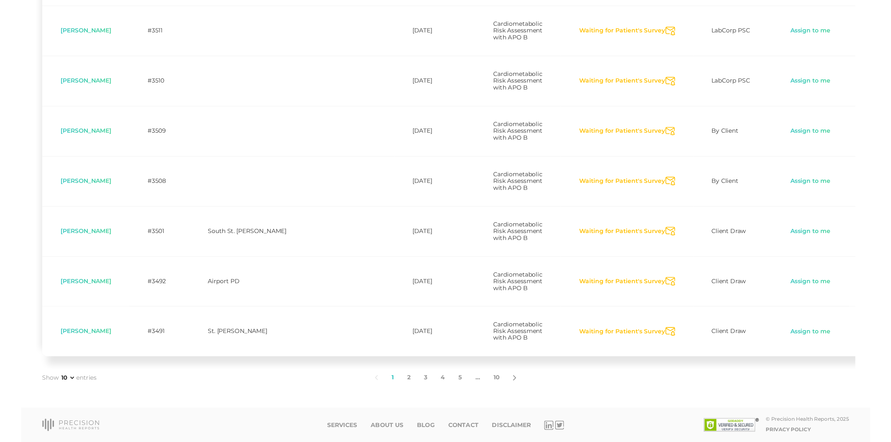
scroll to position [364, 0]
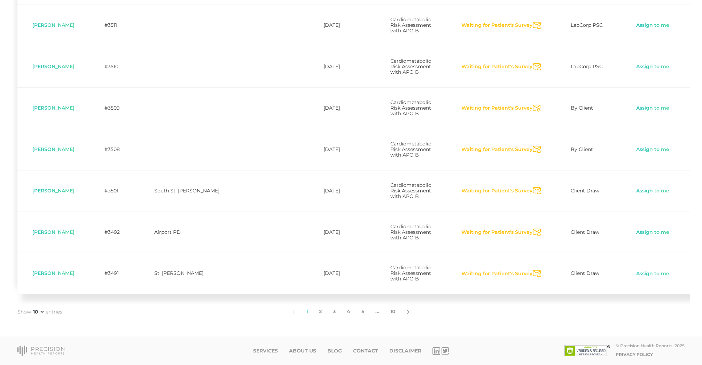
select select "75"
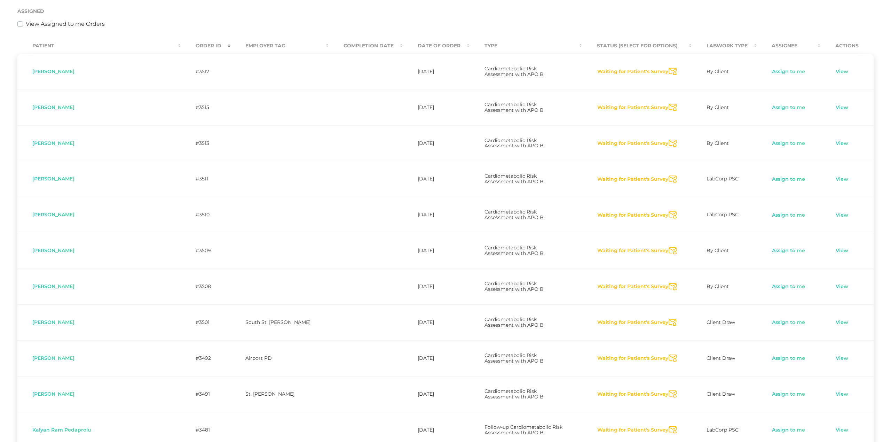
scroll to position [159, 0]
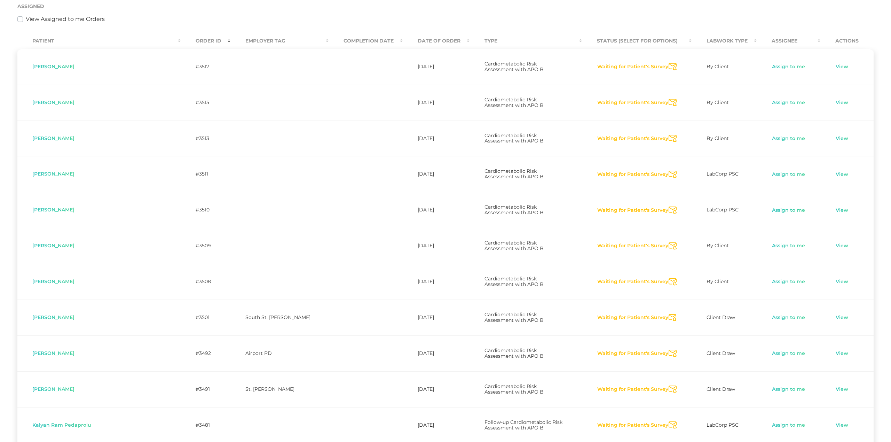
click at [669, 135] on icon "Send Notification" at bounding box center [673, 138] width 8 height 7
click at [669, 171] on icon "Send Notification" at bounding box center [673, 174] width 8 height 7
click at [669, 206] on icon "Send Notification" at bounding box center [673, 209] width 8 height 7
click at [669, 242] on icon "Send Notification" at bounding box center [673, 245] width 8 height 7
drag, startPoint x: 665, startPoint y: 256, endPoint x: 668, endPoint y: 256, distance: 3.8
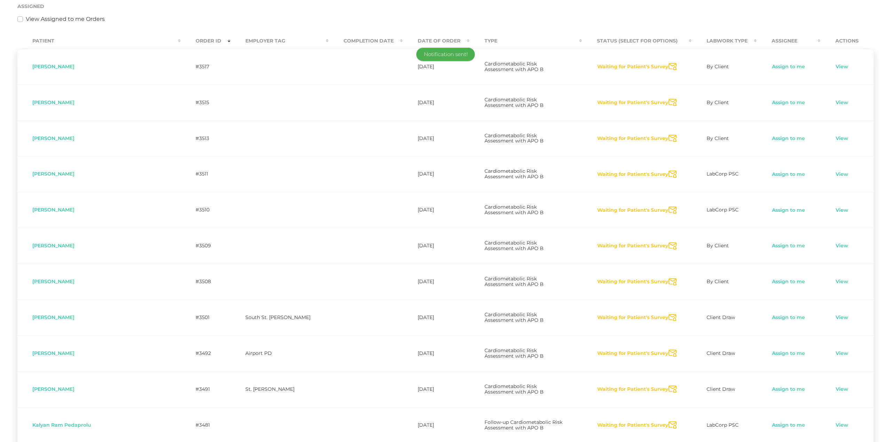
click at [669, 278] on icon "Send Notification" at bounding box center [673, 281] width 8 height 7
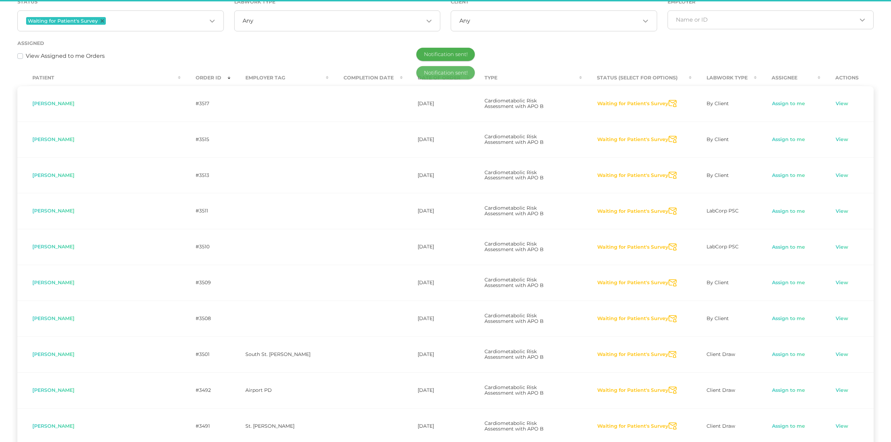
scroll to position [107, 0]
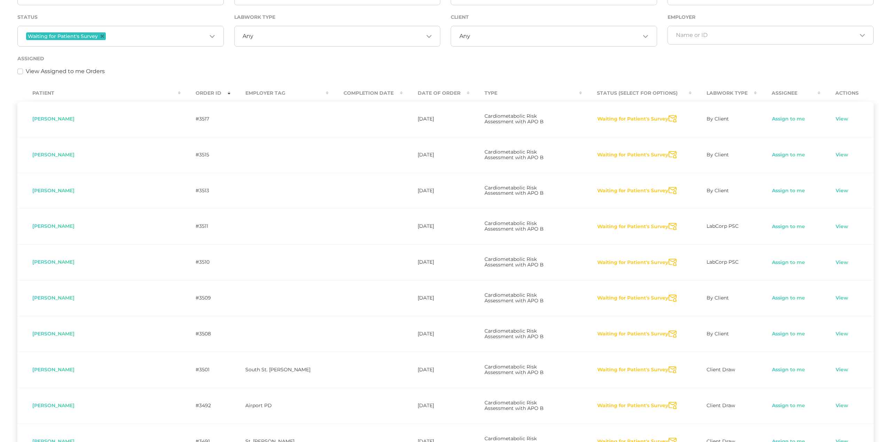
click at [669, 365] on icon "Send Notification" at bounding box center [673, 369] width 8 height 7
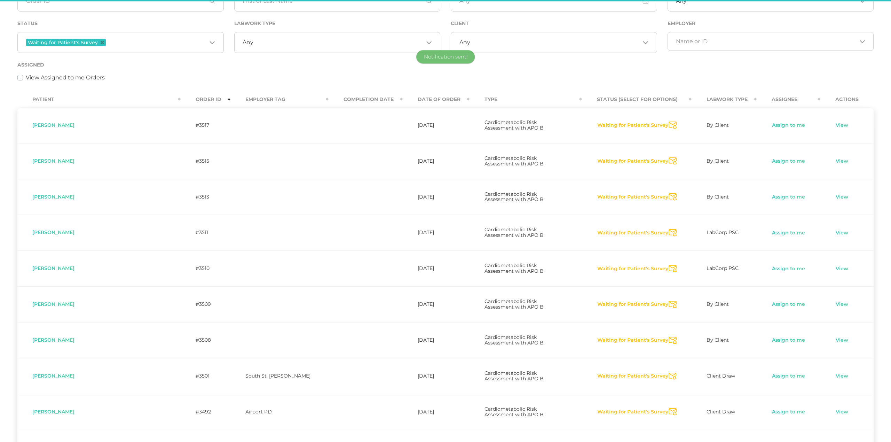
scroll to position [98, 0]
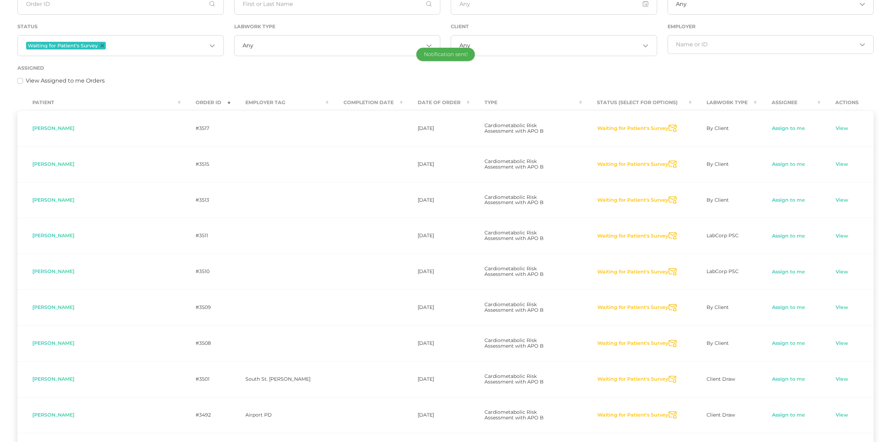
click at [669, 365] on icon "Send Notification" at bounding box center [673, 414] width 8 height 7
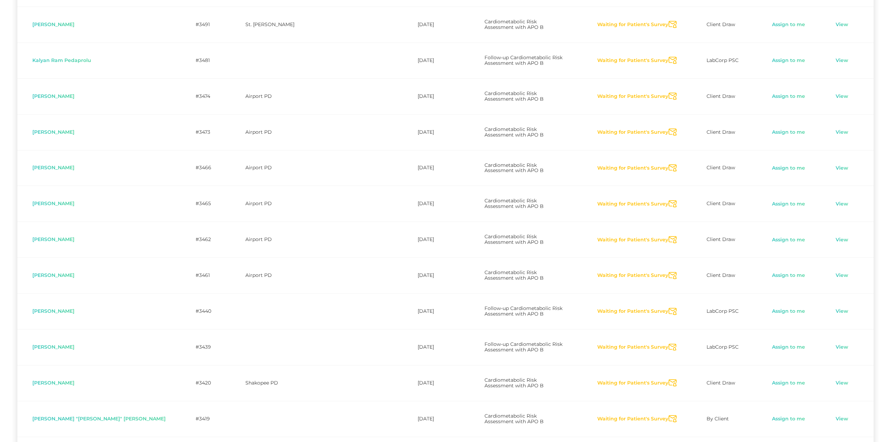
scroll to position [526, 0]
click at [669, 55] on icon "Send Notification" at bounding box center [673, 58] width 8 height 7
click at [669, 91] on icon "Send Notification" at bounding box center [673, 94] width 8 height 7
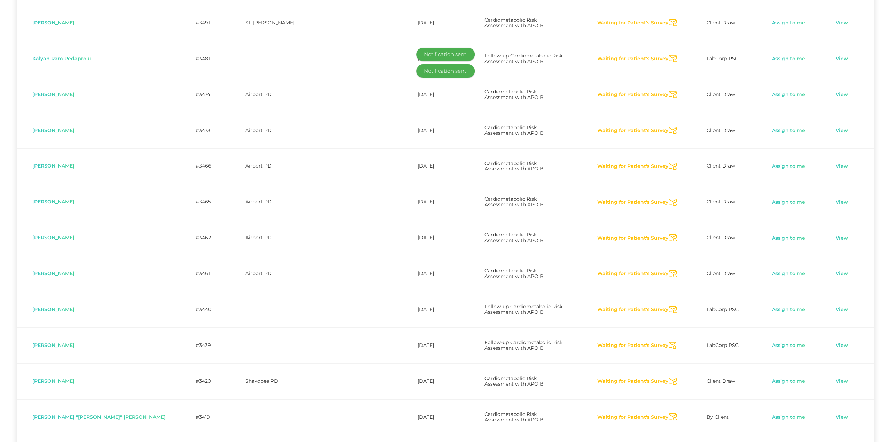
click at [669, 127] on icon "Send Notification" at bounding box center [673, 130] width 8 height 7
click at [669, 163] on icon "Send Notification" at bounding box center [673, 166] width 8 height 7
click at [669, 198] on icon "Send Notification" at bounding box center [673, 201] width 8 height 7
click at [669, 234] on icon "Send Notification" at bounding box center [673, 237] width 8 height 7
click at [669, 270] on icon "Send Notification" at bounding box center [673, 273] width 8 height 7
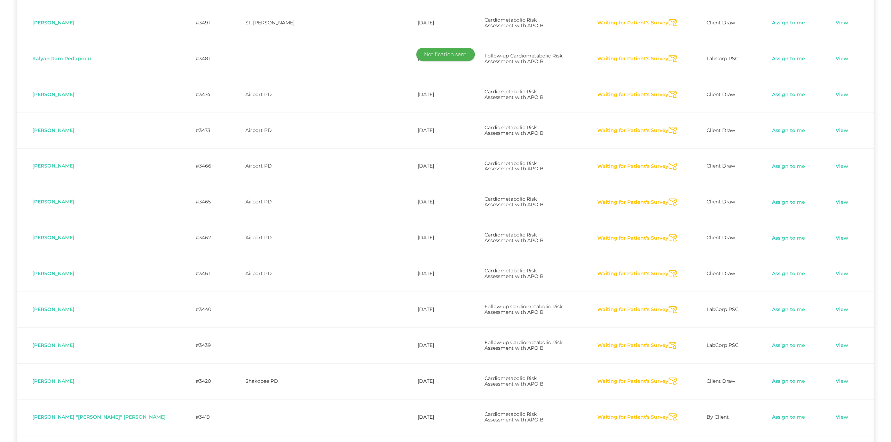
click at [669, 306] on icon "Send Notification" at bounding box center [673, 309] width 8 height 7
click at [669, 342] on icon "Send Notification" at bounding box center [673, 345] width 8 height 7
click at [669, 365] on icon "Send Notification" at bounding box center [673, 380] width 8 height 7
click at [669, 365] on icon "Send Notification" at bounding box center [673, 416] width 8 height 7
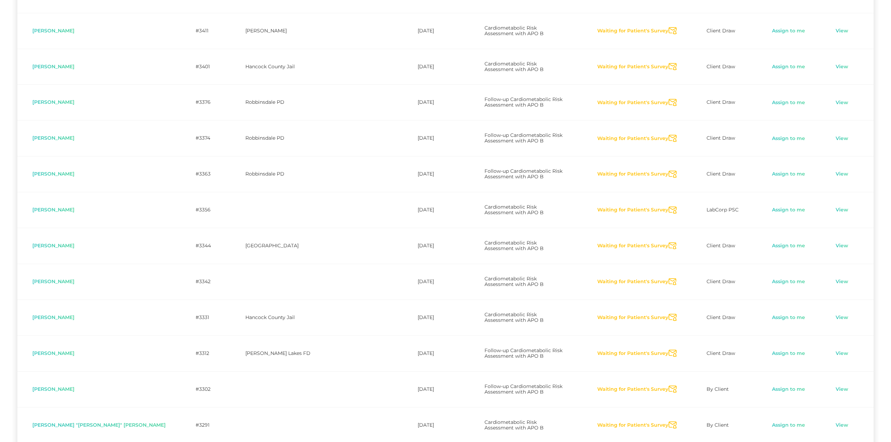
scroll to position [979, 0]
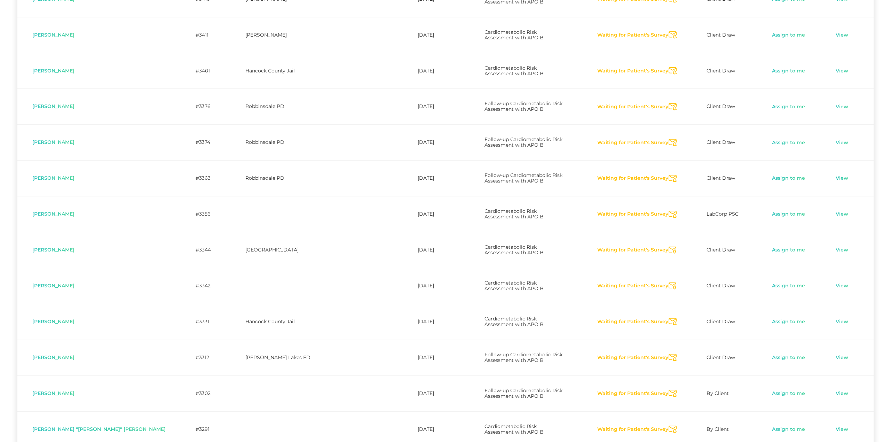
click at [669, 103] on icon "Send Notification" at bounding box center [673, 106] width 8 height 7
click at [669, 139] on icon "Send Notification" at bounding box center [673, 142] width 8 height 7
click at [669, 175] on icon "Send Notification" at bounding box center [673, 178] width 8 height 7
click at [669, 211] on icon "Send Notification" at bounding box center [673, 214] width 8 height 7
click at [669, 246] on icon "Send Notification" at bounding box center [673, 249] width 8 height 7
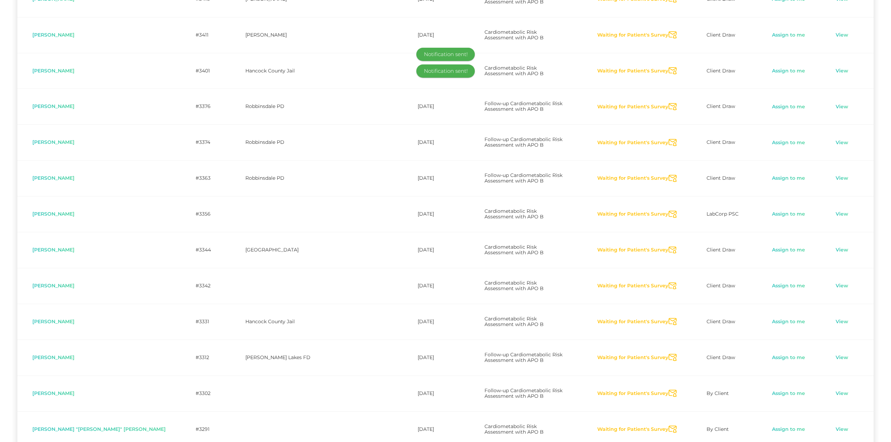
click at [669, 282] on icon "Send Notification" at bounding box center [673, 285] width 8 height 7
click at [669, 318] on icon "Send Notification" at bounding box center [673, 321] width 8 height 7
click at [669, 354] on icon "Send Notification" at bounding box center [673, 357] width 8 height 7
click at [669, 365] on icon "Send Notification" at bounding box center [673, 393] width 8 height 7
click at [669, 365] on icon "Send Notification" at bounding box center [673, 428] width 8 height 7
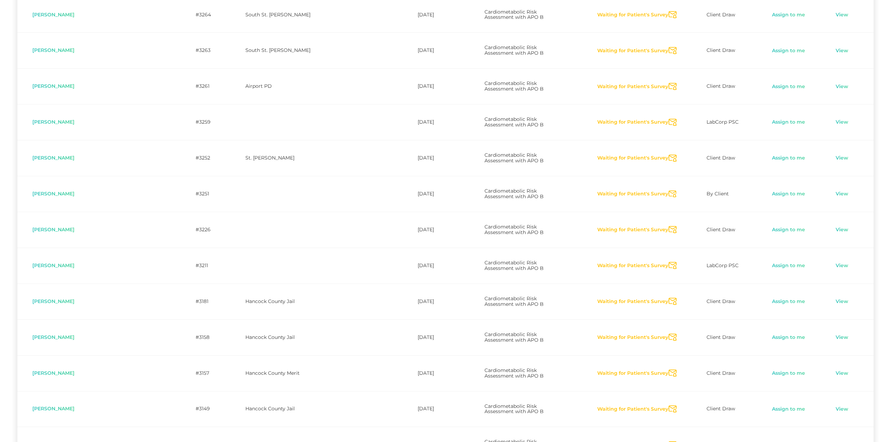
scroll to position [1433, 0]
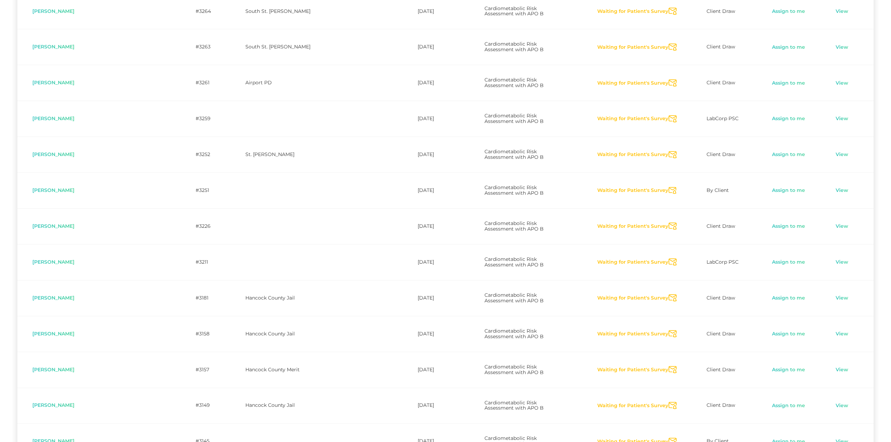
click at [669, 151] on icon "Send Notification" at bounding box center [673, 154] width 8 height 7
click at [669, 187] on icon "Send Notification" at bounding box center [673, 190] width 8 height 7
click at [669, 222] on icon "Send Notification" at bounding box center [673, 225] width 8 height 7
click at [669, 258] on icon "Send Notification" at bounding box center [673, 261] width 8 height 7
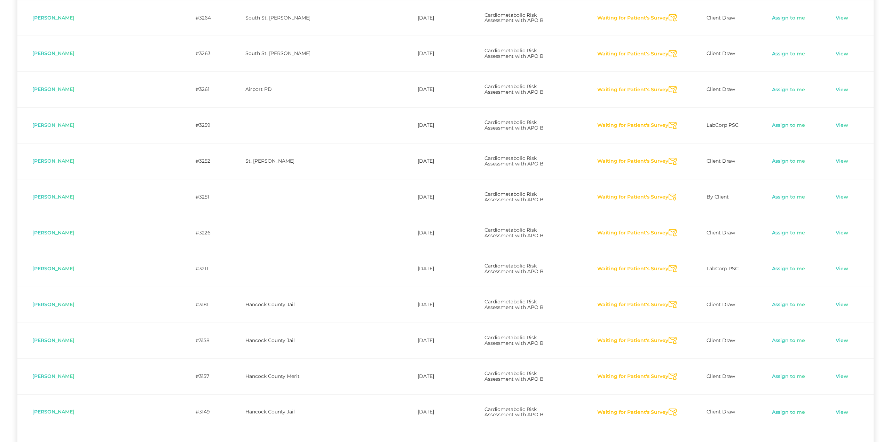
click at [669, 301] on icon "Send Notification" at bounding box center [673, 304] width 8 height 7
click at [669, 337] on icon "Send Notification" at bounding box center [673, 340] width 8 height 7
click at [669, 365] on icon "Send Notification" at bounding box center [673, 376] width 8 height 7
click at [669, 365] on icon "Send Notification" at bounding box center [673, 411] width 8 height 7
click at [669, 365] on icon "Send Notification" at bounding box center [673, 447] width 8 height 7
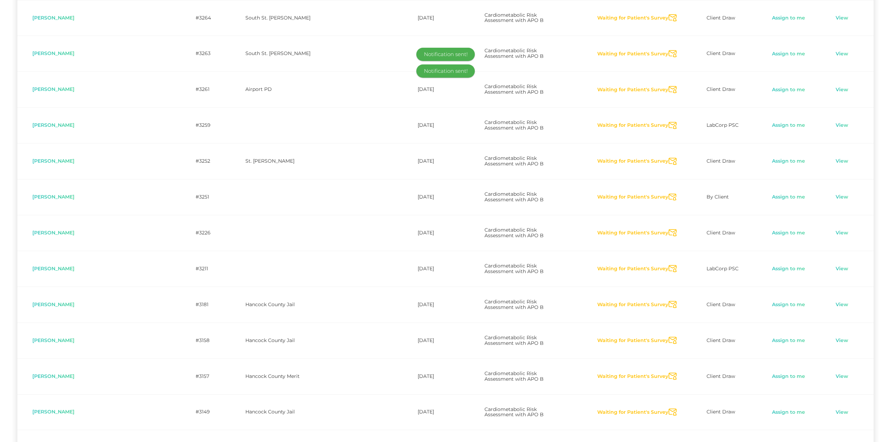
drag, startPoint x: 666, startPoint y: 307, endPoint x: 670, endPoint y: 314, distance: 8.0
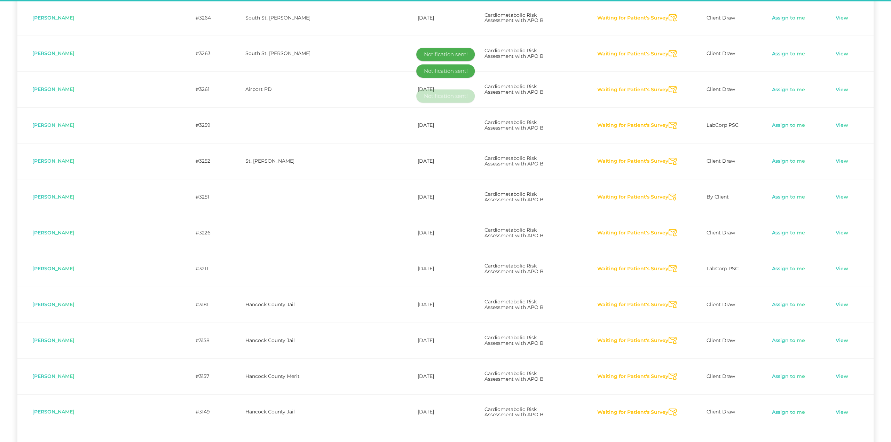
scroll to position [1424, 0]
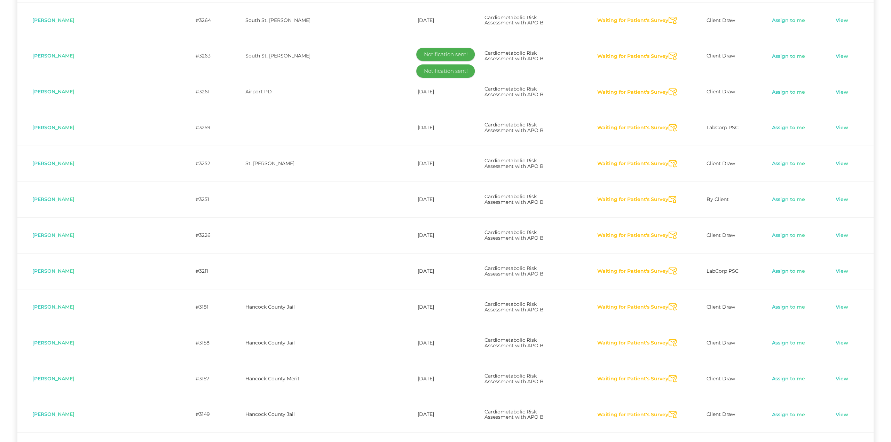
drag, startPoint x: 668, startPoint y: 404, endPoint x: 670, endPoint y: 408, distance: 4.8
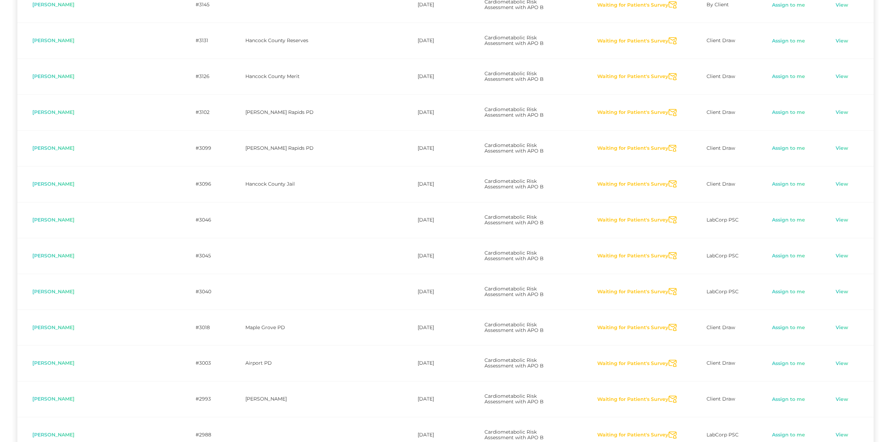
scroll to position [1876, 0]
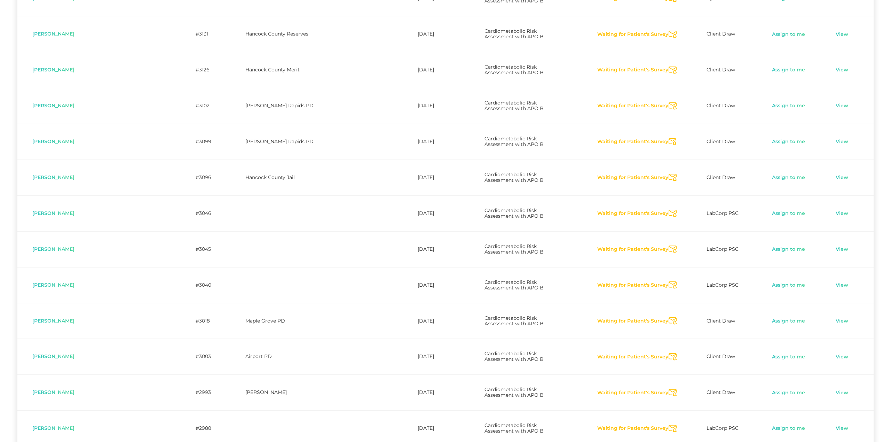
click at [669, 210] on icon "Send Notification" at bounding box center [673, 213] width 8 height 7
click at [669, 245] on icon "Send Notification" at bounding box center [673, 248] width 8 height 7
click at [669, 281] on icon "Send Notification" at bounding box center [673, 284] width 8 height 7
click at [669, 317] on icon "Send Notification" at bounding box center [673, 320] width 8 height 7
click at [669, 353] on icon "Send Notification" at bounding box center [673, 356] width 8 height 7
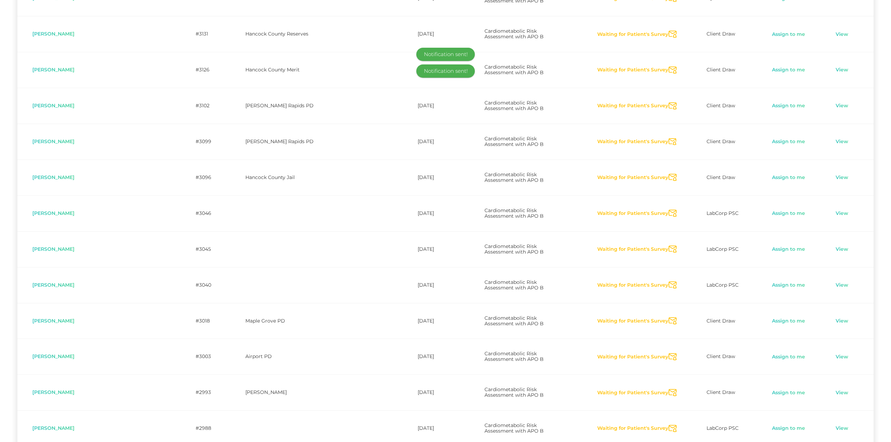
click at [669, 365] on icon "Send Notification" at bounding box center [673, 392] width 8 height 7
click at [669, 365] on icon "Send Notification" at bounding box center [673, 428] width 8 height 7
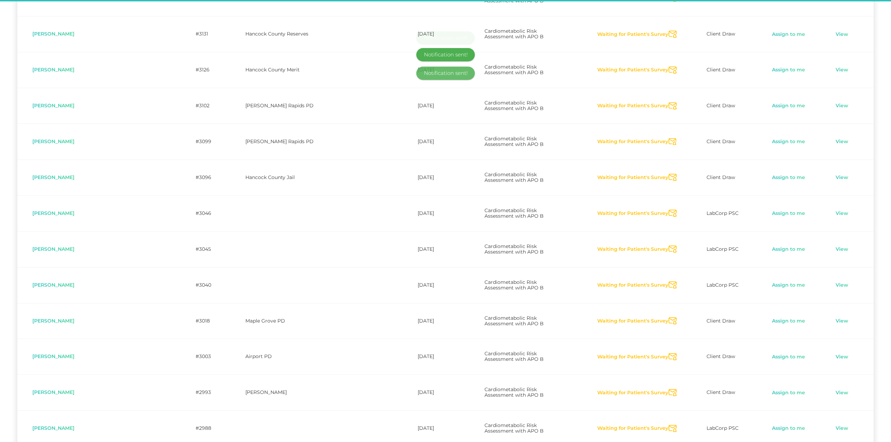
scroll to position [1874, 0]
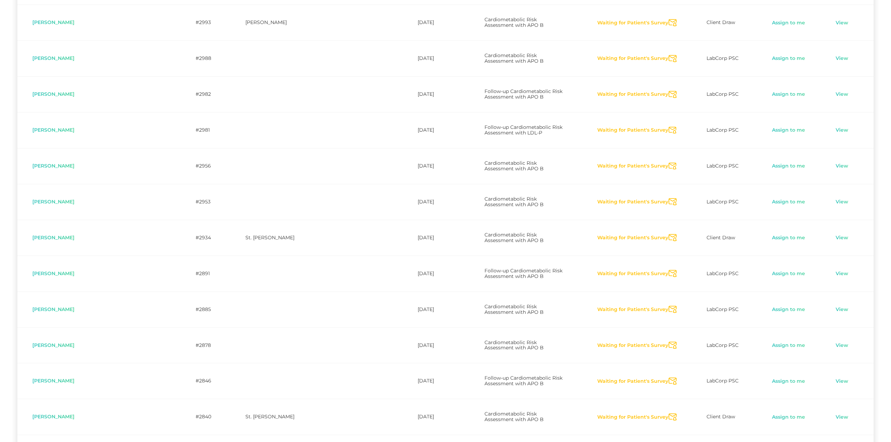
scroll to position [2245, 0]
click at [669, 342] on icon "Send Notification" at bounding box center [673, 345] width 8 height 7
click at [669, 365] on icon "Send Notification" at bounding box center [673, 381] width 8 height 7
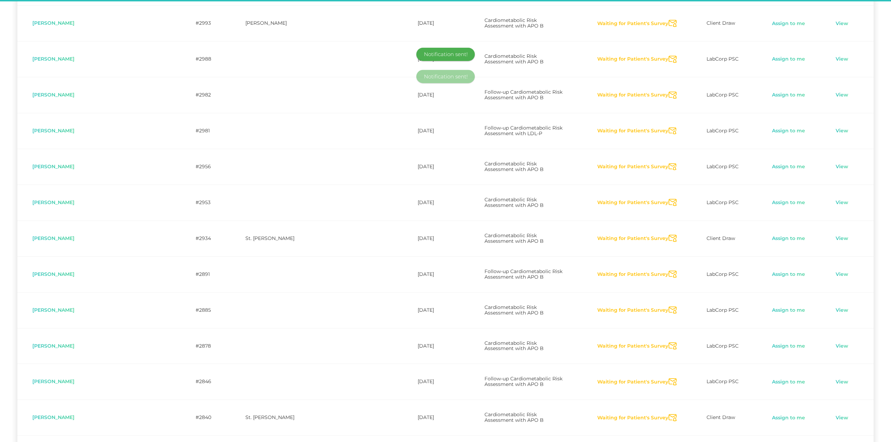
click at [669, 365] on icon "Send Notification" at bounding box center [673, 417] width 8 height 7
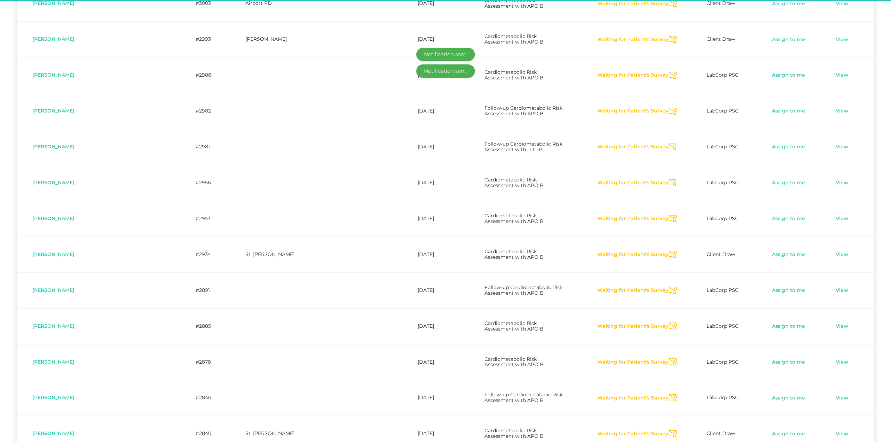
scroll to position [2223, 0]
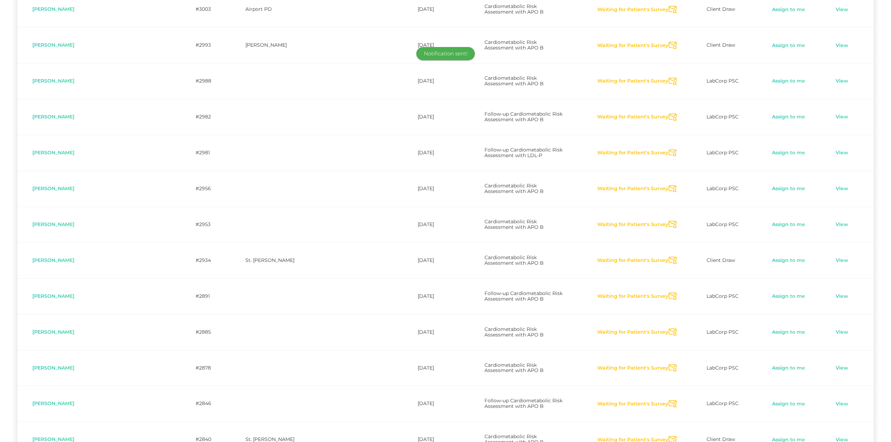
drag, startPoint x: 665, startPoint y: 346, endPoint x: 666, endPoint y: 355, distance: 8.4
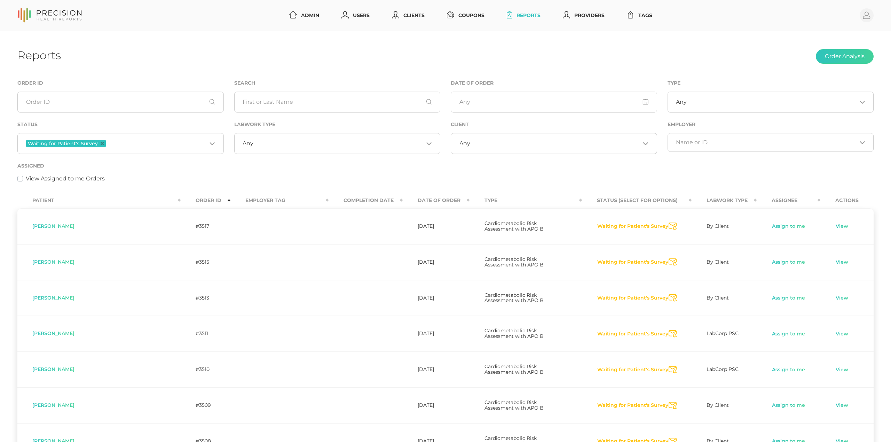
scroll to position [0, 0]
click at [101, 143] on icon "Deselect Waiting for Patient's Survey" at bounding box center [102, 143] width 3 height 3
click at [107, 140] on input "Search for option" at bounding box center [116, 142] width 181 height 7
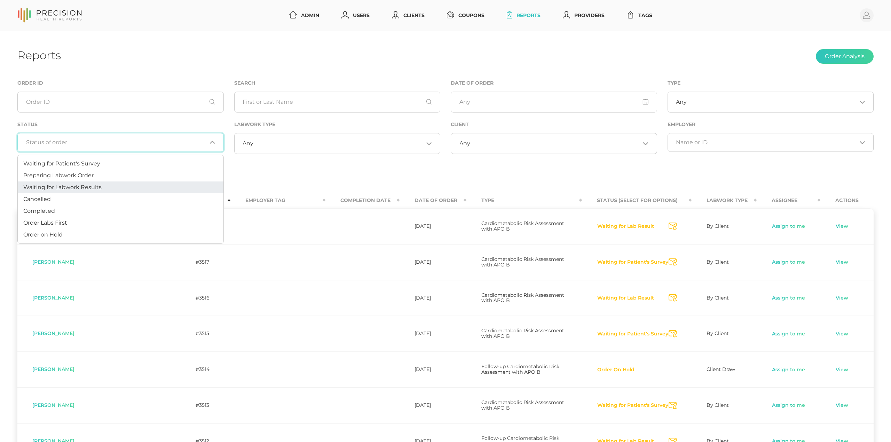
click at [88, 186] on span "Waiting for Labwork Results" at bounding box center [62, 187] width 78 height 7
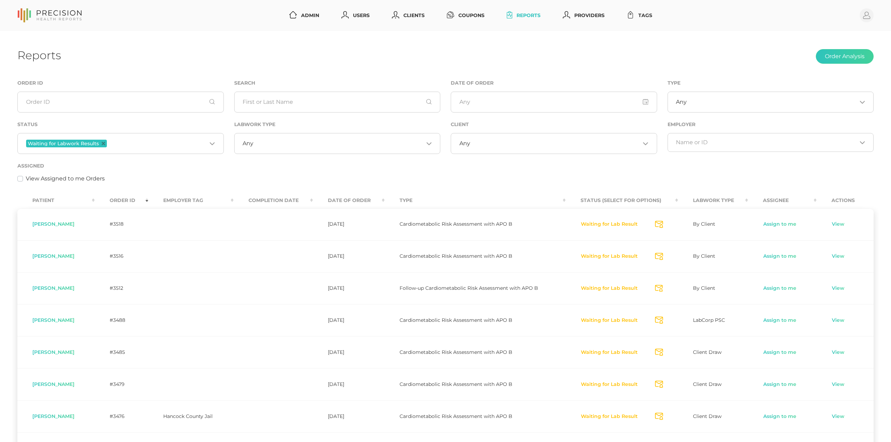
click at [246, 143] on span "Any" at bounding box center [248, 143] width 11 height 7
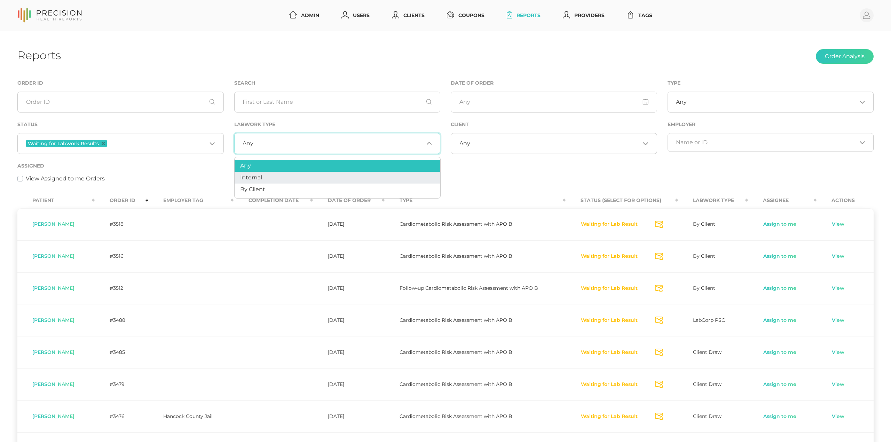
click at [247, 179] on span "Internal" at bounding box center [251, 177] width 22 height 7
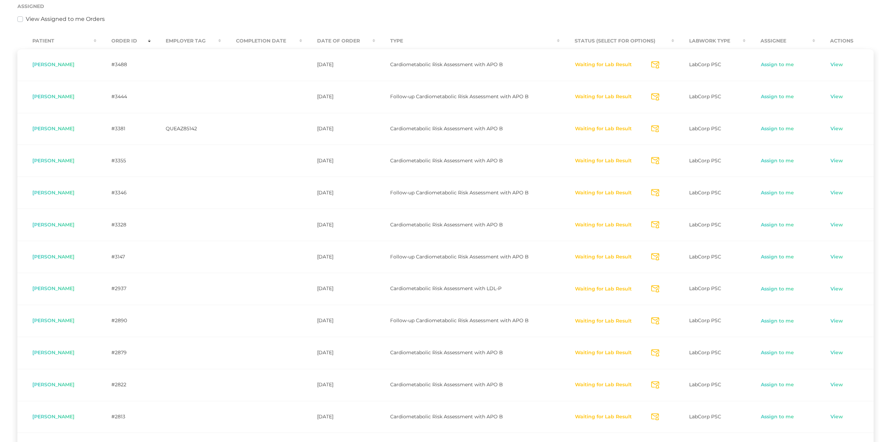
scroll to position [163, 0]
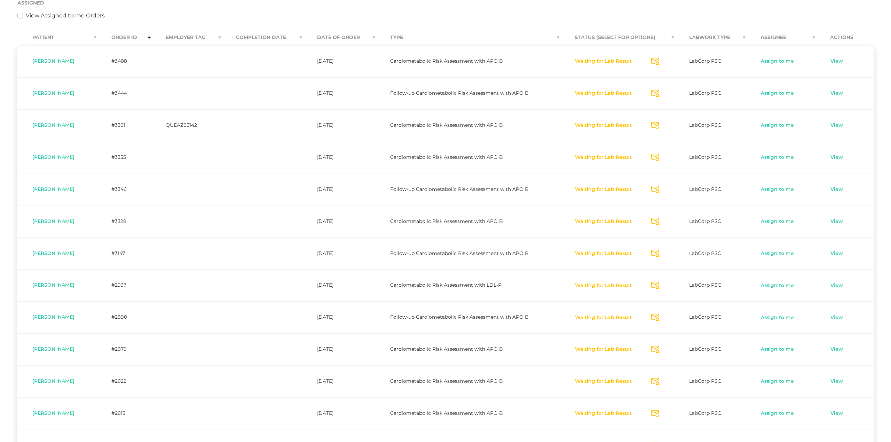
click at [658, 61] on icon "Send Notification" at bounding box center [655, 61] width 8 height 7
click at [657, 93] on icon "Send Notification" at bounding box center [655, 93] width 8 height 7
click at [658, 126] on icon "Send Notification" at bounding box center [655, 125] width 8 height 7
click at [655, 158] on icon "Send Notification" at bounding box center [655, 157] width 8 height 7
click at [659, 190] on icon "Send Notification" at bounding box center [655, 189] width 8 height 7
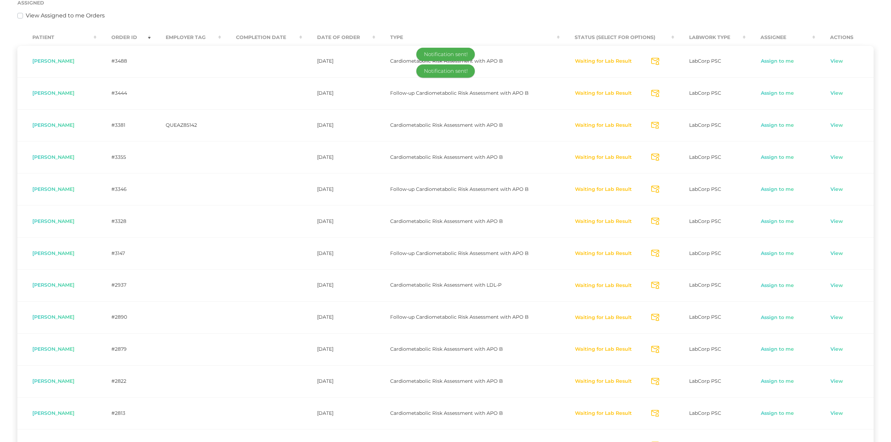
drag, startPoint x: 656, startPoint y: 221, endPoint x: 673, endPoint y: 270, distance: 52.2
click at [656, 221] on icon "Send Notification" at bounding box center [655, 221] width 8 height 7
drag, startPoint x: 658, startPoint y: 251, endPoint x: 658, endPoint y: 287, distance: 35.5
click at [658, 252] on icon "Send Notification" at bounding box center [655, 253] width 8 height 7
drag, startPoint x: 659, startPoint y: 288, endPoint x: 662, endPoint y: 297, distance: 10.2
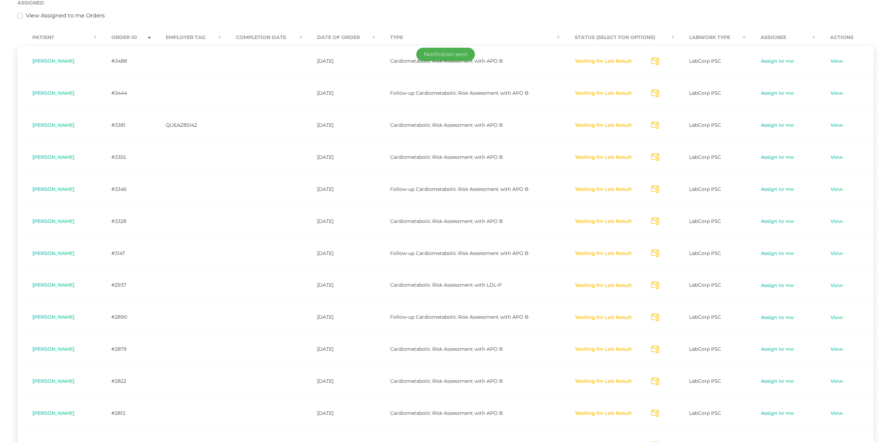
click at [659, 289] on icon "Send Notification" at bounding box center [655, 285] width 8 height 7
click at [659, 318] on icon "Send Notification" at bounding box center [655, 317] width 8 height 7
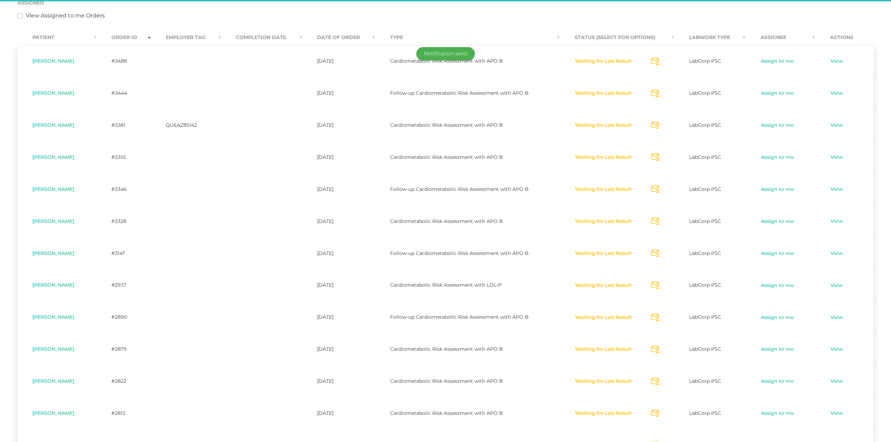
click at [659, 352] on icon "Send Notification" at bounding box center [655, 349] width 8 height 7
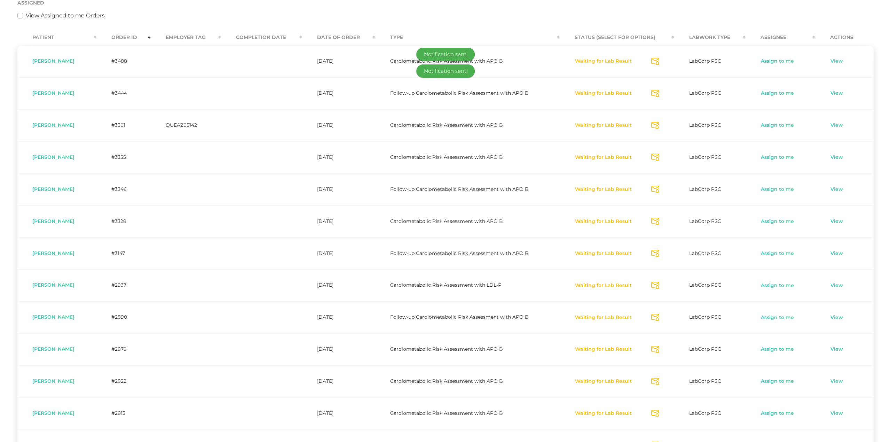
click at [659, 365] on icon "Send Notification" at bounding box center [655, 381] width 8 height 7
click at [659, 365] on icon "Send Notification" at bounding box center [655, 413] width 8 height 7
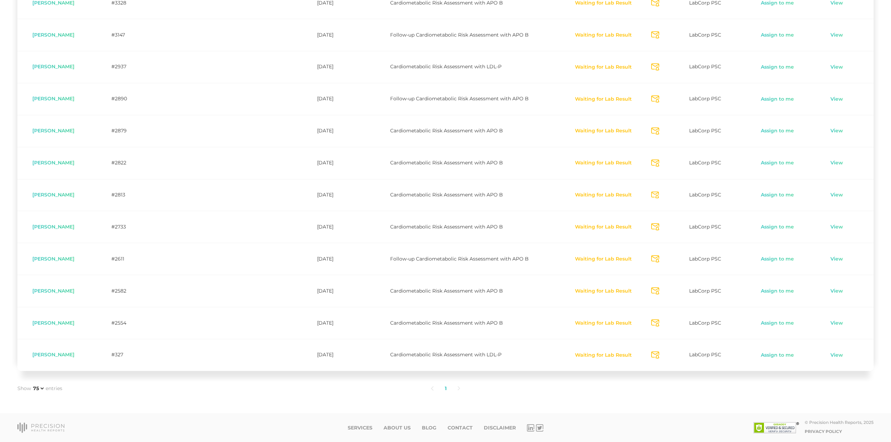
scroll to position [383, 0]
click at [655, 226] on icon "Send Notification" at bounding box center [655, 226] width 8 height 7
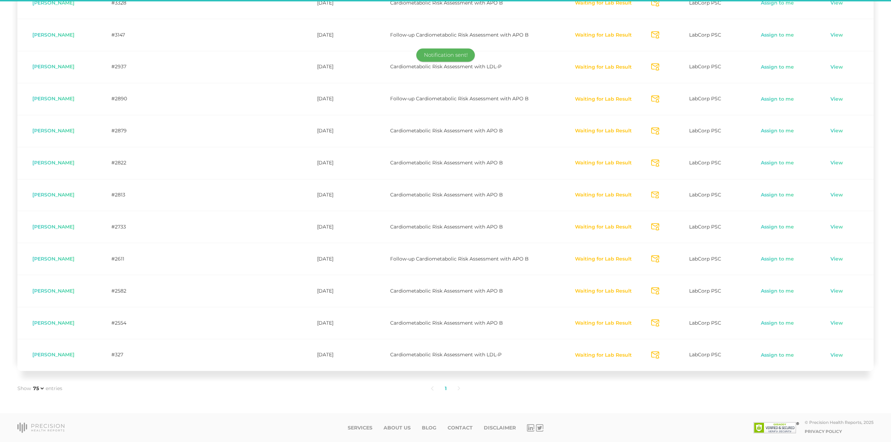
click at [659, 258] on icon "Send Notification" at bounding box center [655, 258] width 8 height 7
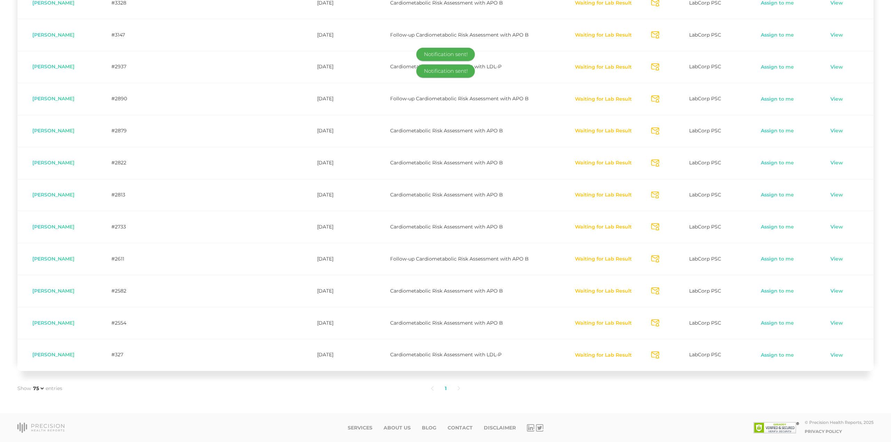
click at [657, 290] on icon "Send Notification" at bounding box center [655, 290] width 8 height 7
click at [659, 322] on icon "Send Notification" at bounding box center [655, 322] width 8 height 7
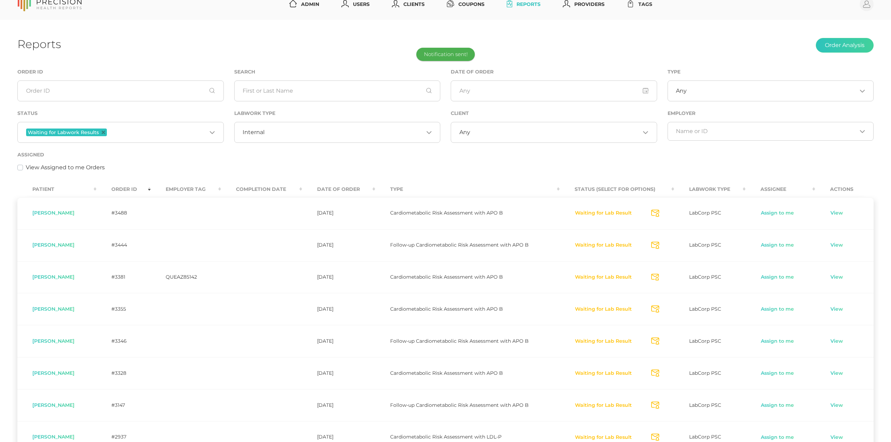
scroll to position [14, 0]
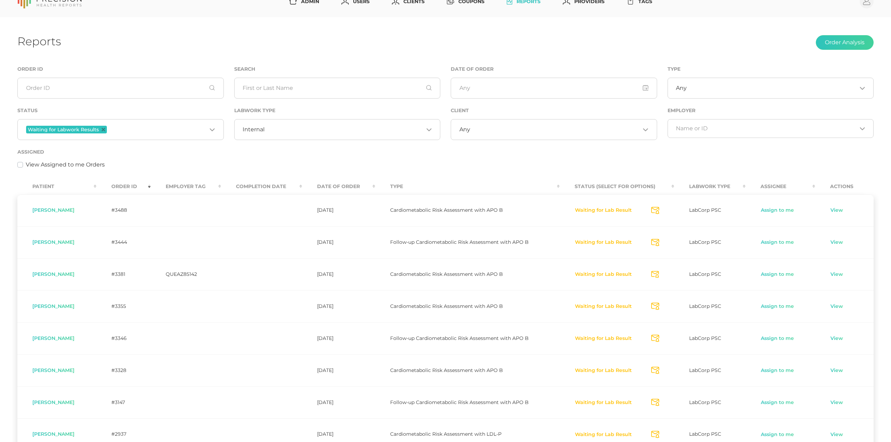
click at [276, 134] on div "Internal Loading..." at bounding box center [337, 129] width 206 height 21
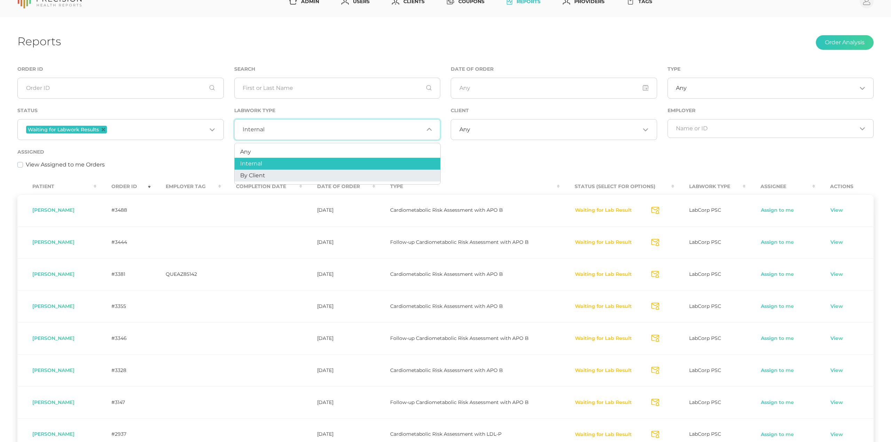
click at [261, 177] on span "By Client" at bounding box center [252, 175] width 25 height 7
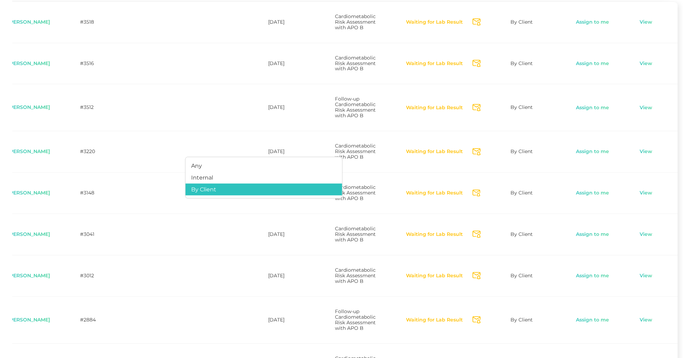
scroll to position [0, 0]
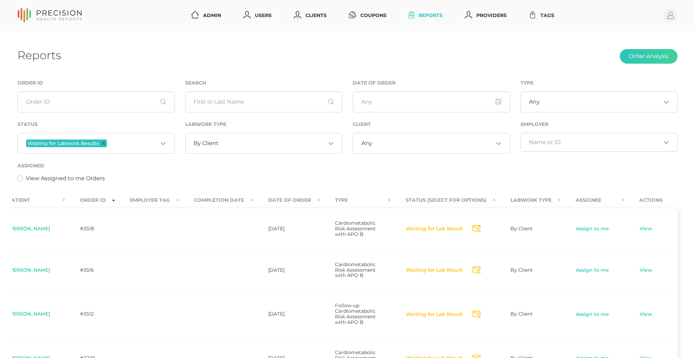
click at [482, 170] on div "Assigned View Assigned to me Orders" at bounding box center [347, 172] width 660 height 21
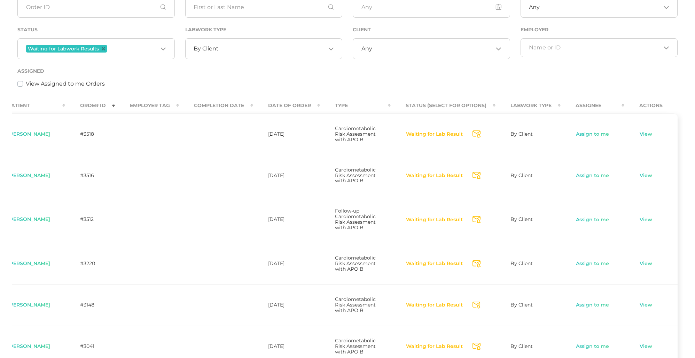
scroll to position [0, 25]
click at [600, 224] on link "Assign to me" at bounding box center [592, 220] width 34 height 7
click at [647, 224] on link "View" at bounding box center [644, 220] width 13 height 7
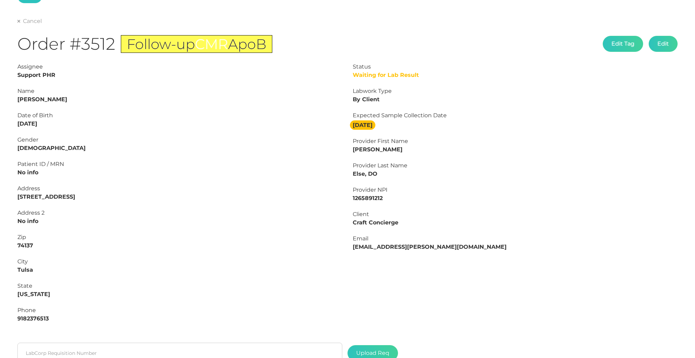
scroll to position [19, 0]
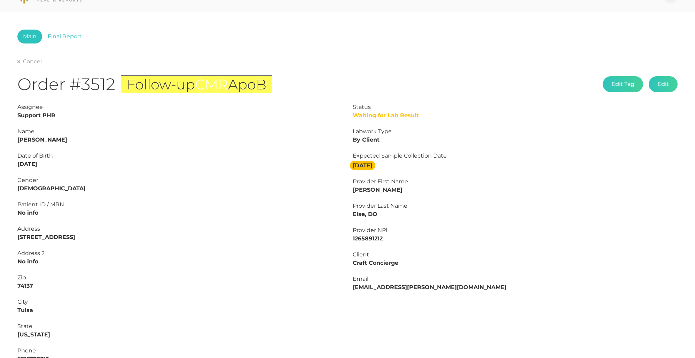
click at [38, 142] on strong "[PERSON_NAME]" at bounding box center [42, 139] width 50 height 7
copy strong "[PERSON_NAME]"
click at [18, 139] on strong "[PERSON_NAME]" at bounding box center [42, 139] width 50 height 7
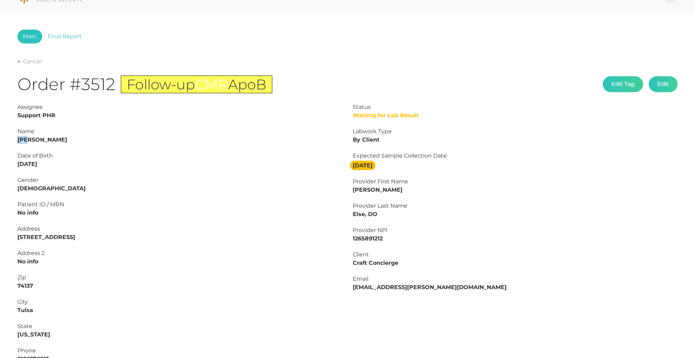
copy strong "[PERSON_NAME]"
drag, startPoint x: 59, startPoint y: 165, endPoint x: -3, endPoint y: 165, distance: 62.0
click at [0, 165] on html "Admin Users Clients Coupons Reports Providers Tags Profile Main Final Report Ca…" at bounding box center [347, 239] width 695 height 517
copy strong "[DATE]"
click at [66, 36] on link "Final Report" at bounding box center [64, 37] width 45 height 14
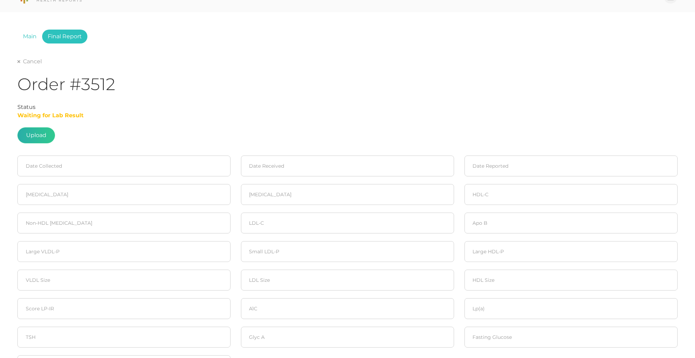
click at [28, 138] on label at bounding box center [36, 135] width 37 height 15
click at [46, 151] on input "file" at bounding box center [46, 151] width 0 height 0
type input "C:\fakepath\[PERSON_NAME]pdf"
click at [101, 165] on input at bounding box center [123, 166] width 213 height 21
click at [38, 255] on span "25" at bounding box center [38, 254] width 10 height 10
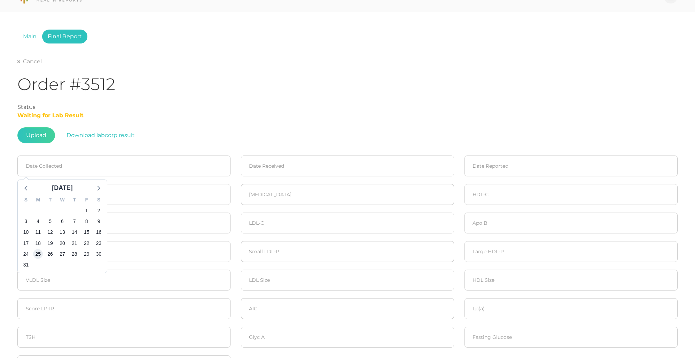
type input "[DATE]"
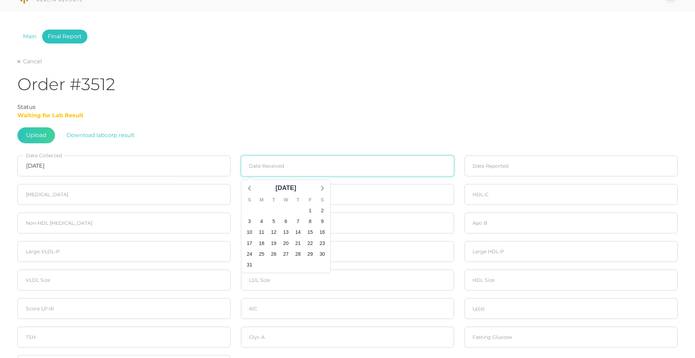
click at [335, 167] on input at bounding box center [347, 166] width 213 height 21
click at [275, 253] on span "26" at bounding box center [274, 254] width 10 height 10
type input "[DATE]"
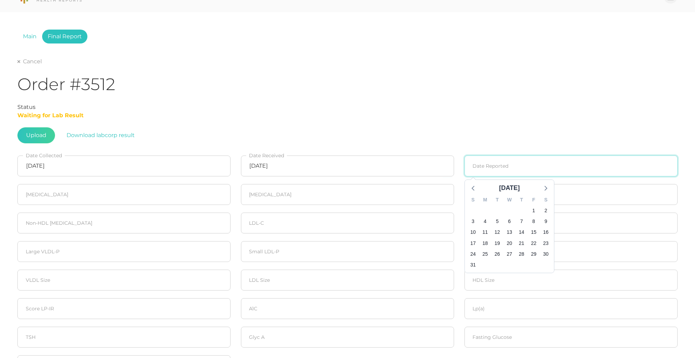
click at [511, 167] on input at bounding box center [570, 166] width 213 height 21
click at [510, 253] on span "27" at bounding box center [509, 256] width 10 height 10
type input "[DATE]"
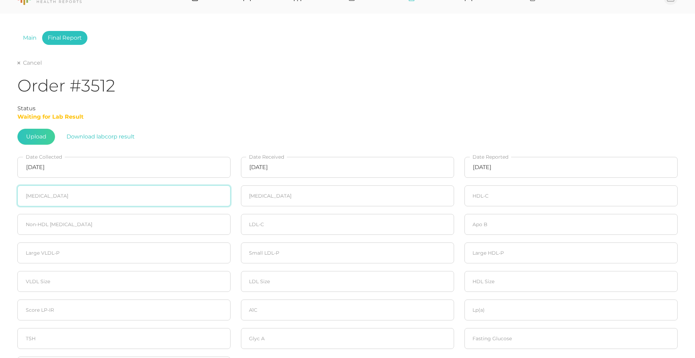
click at [93, 189] on input "number" at bounding box center [123, 196] width 213 height 21
type input "142"
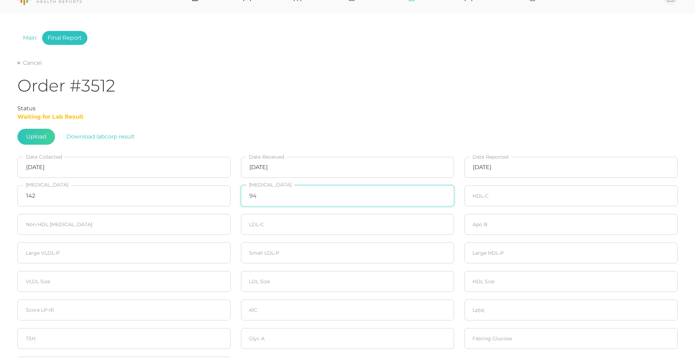
type input "94"
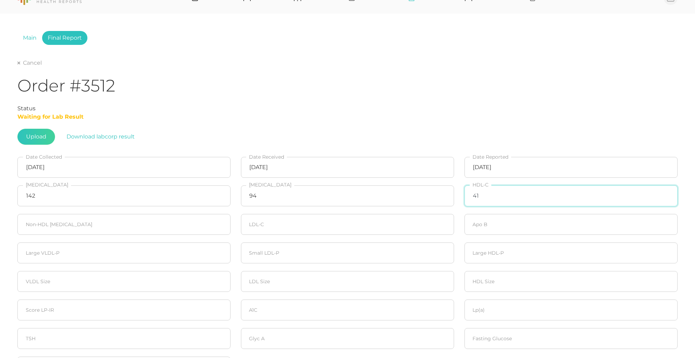
type input "41"
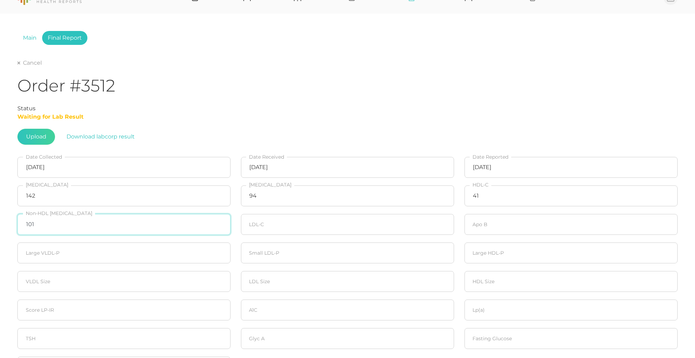
type input "101"
type input "83"
type input "80"
type input "20"
type input "251"
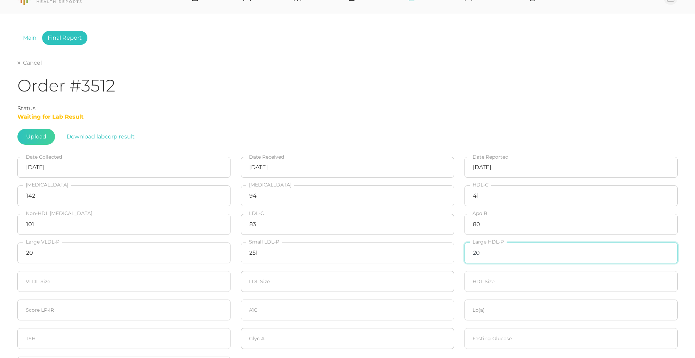
type input "20"
type input "20.9"
type input "20"
type input "43"
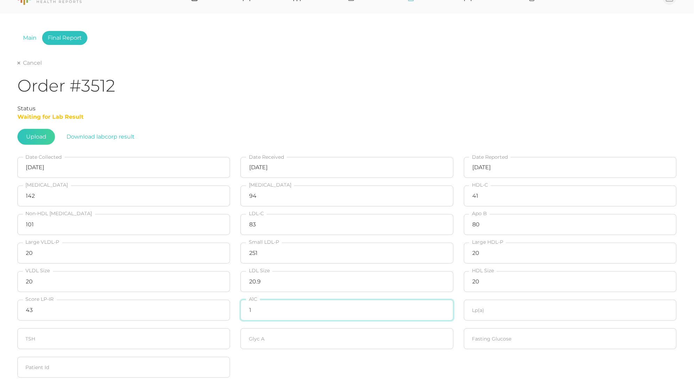
type input "1"
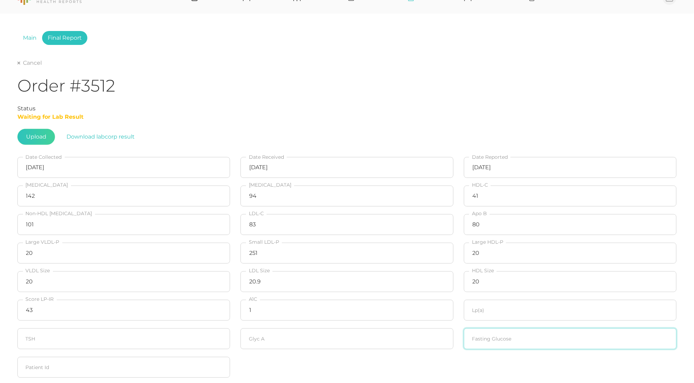
click at [472, 344] on input "number" at bounding box center [570, 338] width 213 height 21
type input "100"
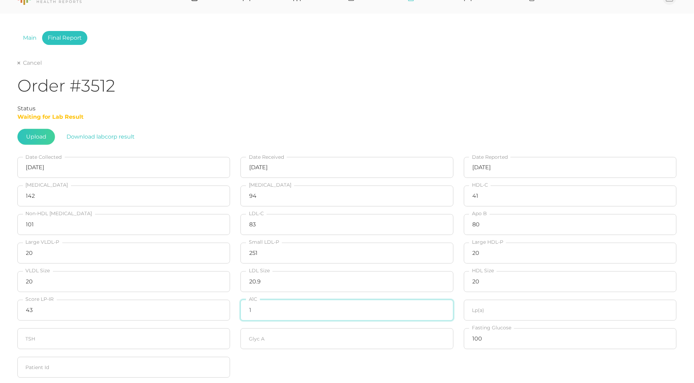
click at [336, 308] on input "1" at bounding box center [347, 310] width 213 height 21
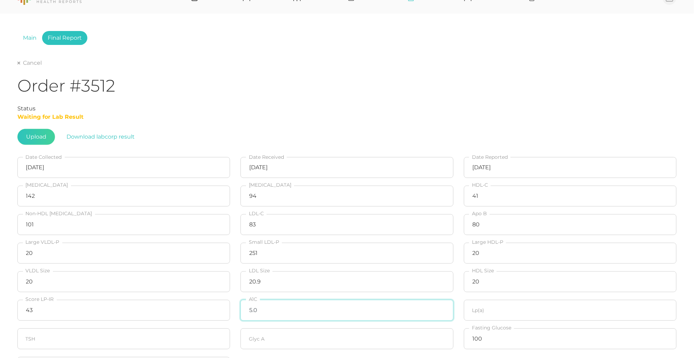
type input "5.0"
type input "205.0"
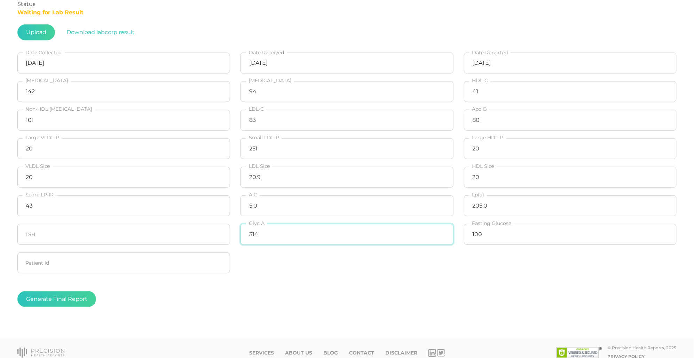
scroll to position [124, 0]
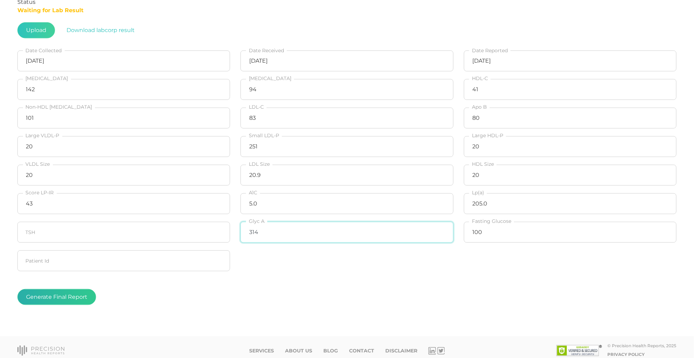
type input "314"
click at [49, 291] on button "Generate Final Report" at bounding box center [56, 297] width 79 height 16
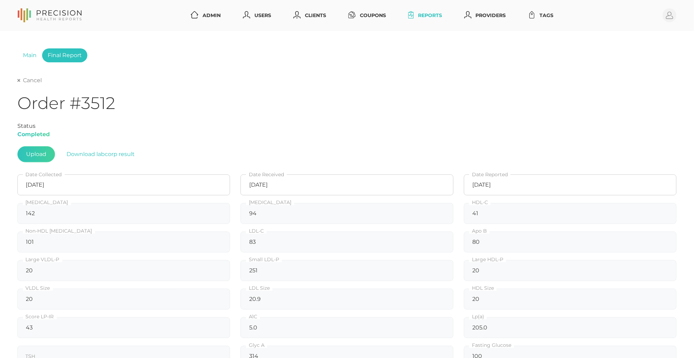
scroll to position [0, 0]
click at [21, 81] on link "Cancel" at bounding box center [29, 80] width 24 height 7
select select "75"
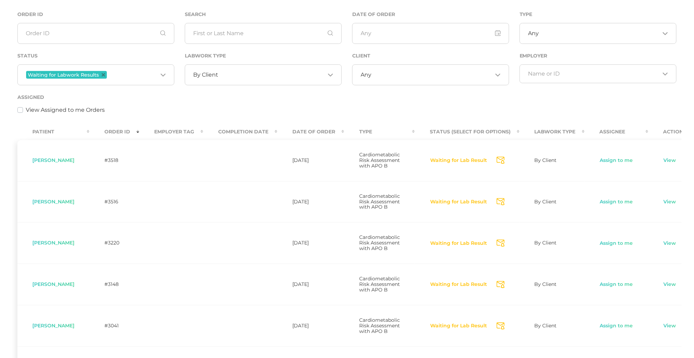
scroll to position [7, 0]
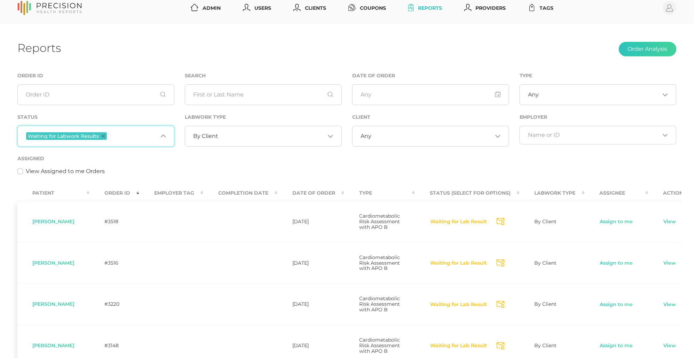
click at [105, 136] on span "Waiting for Labwork Results" at bounding box center [66, 136] width 81 height 8
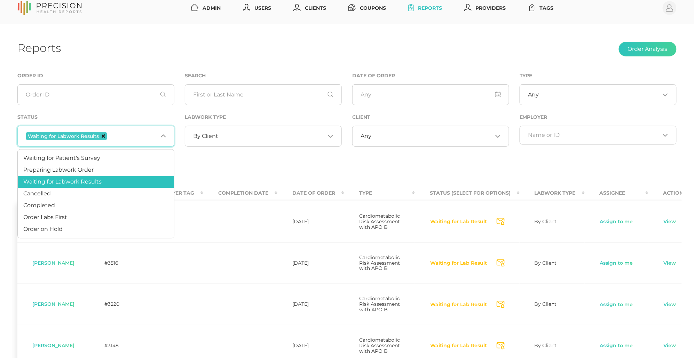
click at [102, 136] on icon "Deselect Waiting for Labwork Results" at bounding box center [103, 135] width 3 height 3
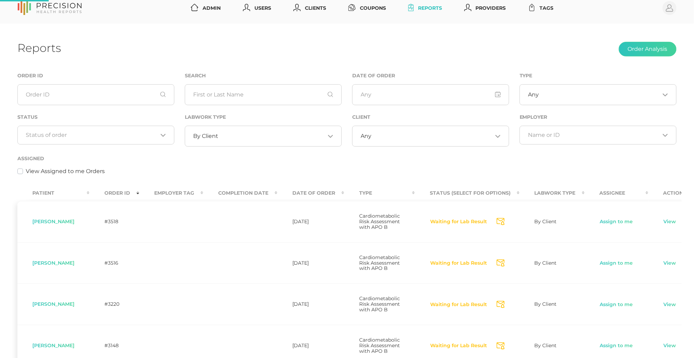
click at [212, 171] on div "View Assigned to me Orders" at bounding box center [346, 171] width 659 height 8
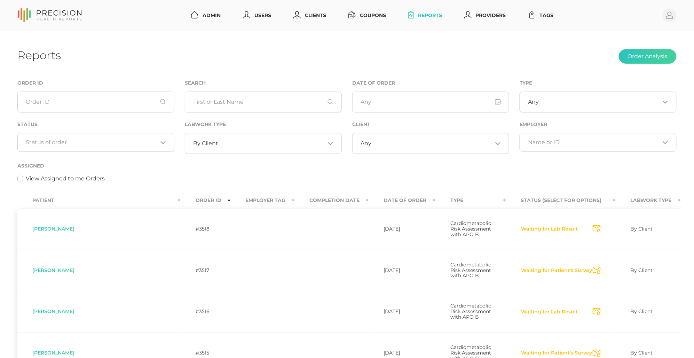
scroll to position [0, 0]
click at [221, 145] on input "Search for option" at bounding box center [272, 143] width 107 height 7
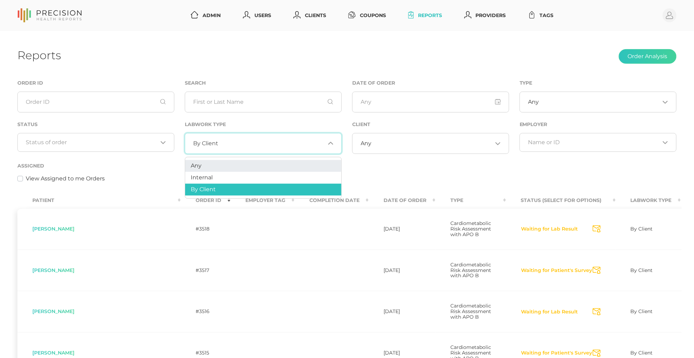
click at [208, 164] on li "Any" at bounding box center [263, 166] width 156 height 12
